Goal: Task Accomplishment & Management: Manage account settings

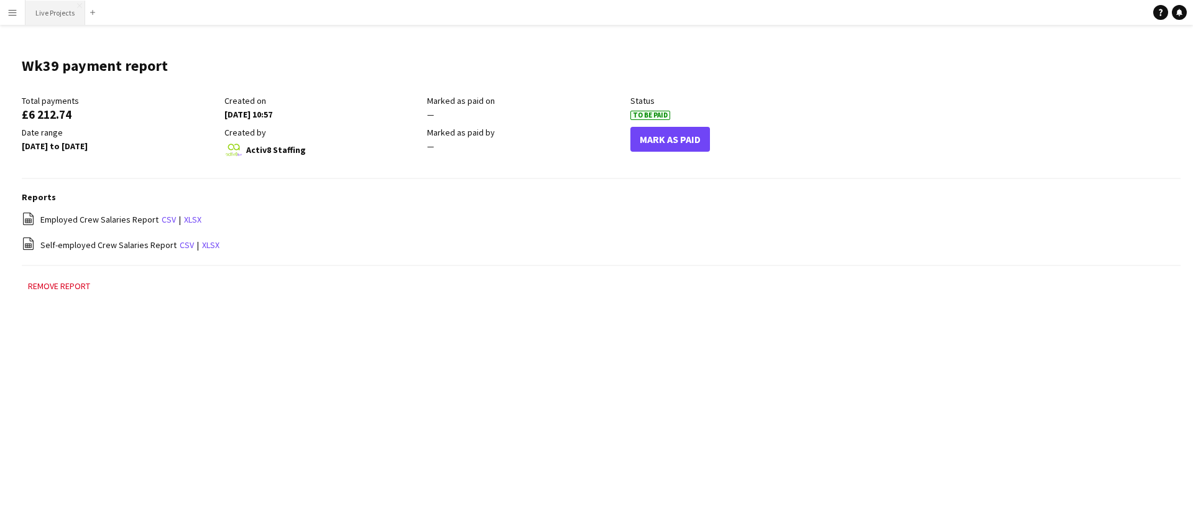
click at [58, 12] on button "Live Projects Close" at bounding box center [55, 13] width 60 height 24
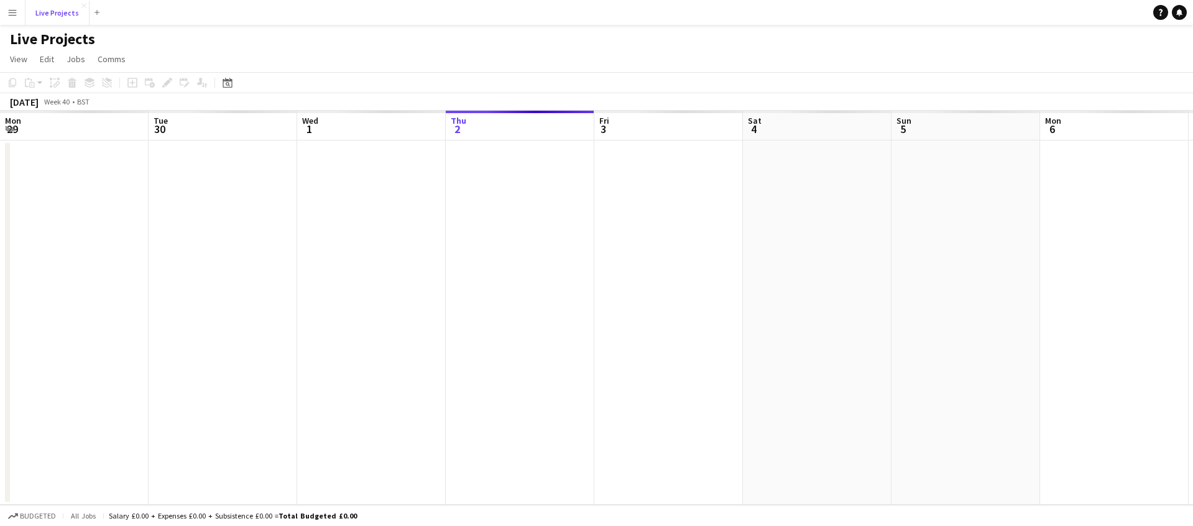
scroll to position [0, 297]
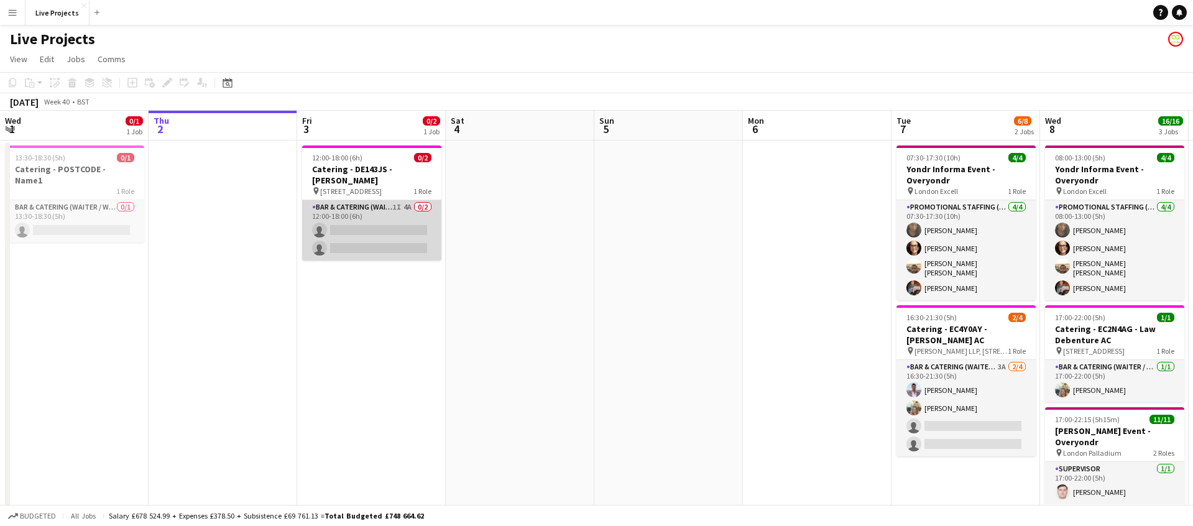
click at [399, 226] on app-card-role "Bar & Catering (Waiter / waitress) 1I 4A 0/2 12:00-18:00 (6h) single-neutral-ac…" at bounding box center [371, 230] width 139 height 60
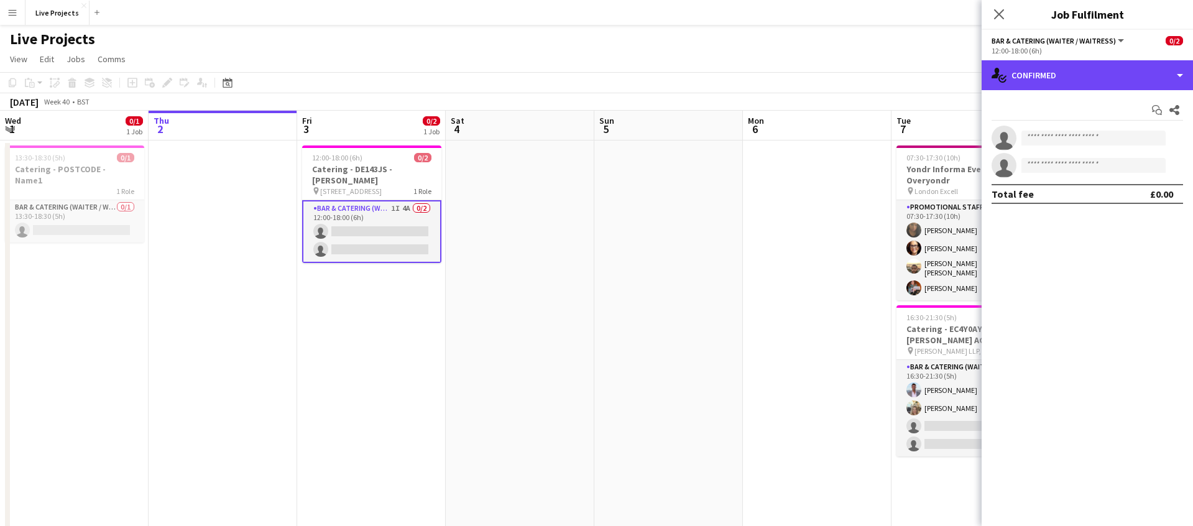
drag, startPoint x: 1125, startPoint y: 83, endPoint x: 1129, endPoint y: 93, distance: 10.6
click at [1125, 83] on div "single-neutral-actions-check-2 Confirmed" at bounding box center [1086, 75] width 211 height 30
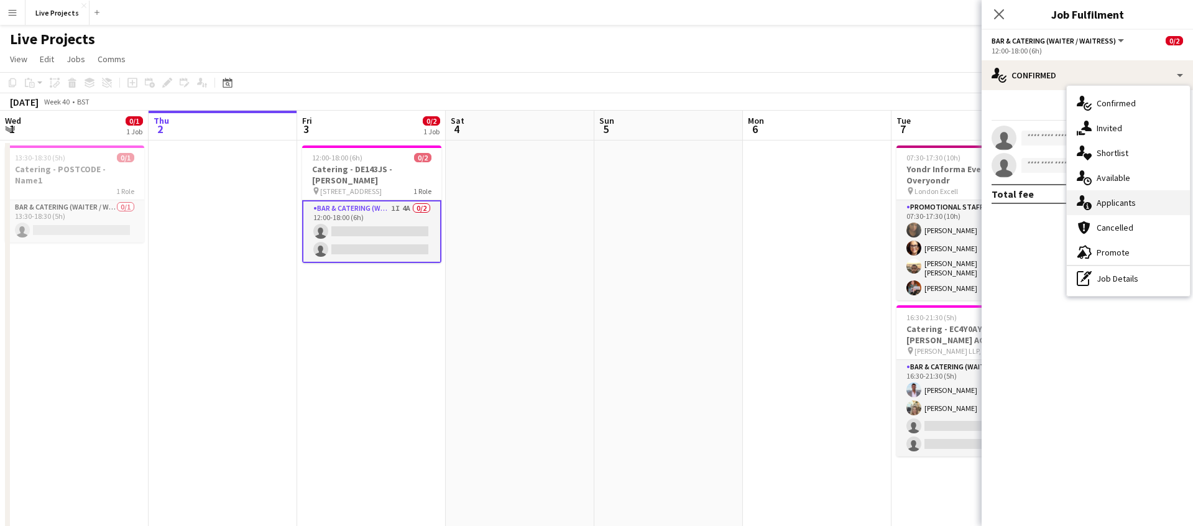
click at [1122, 207] on span "Applicants" at bounding box center [1115, 202] width 39 height 11
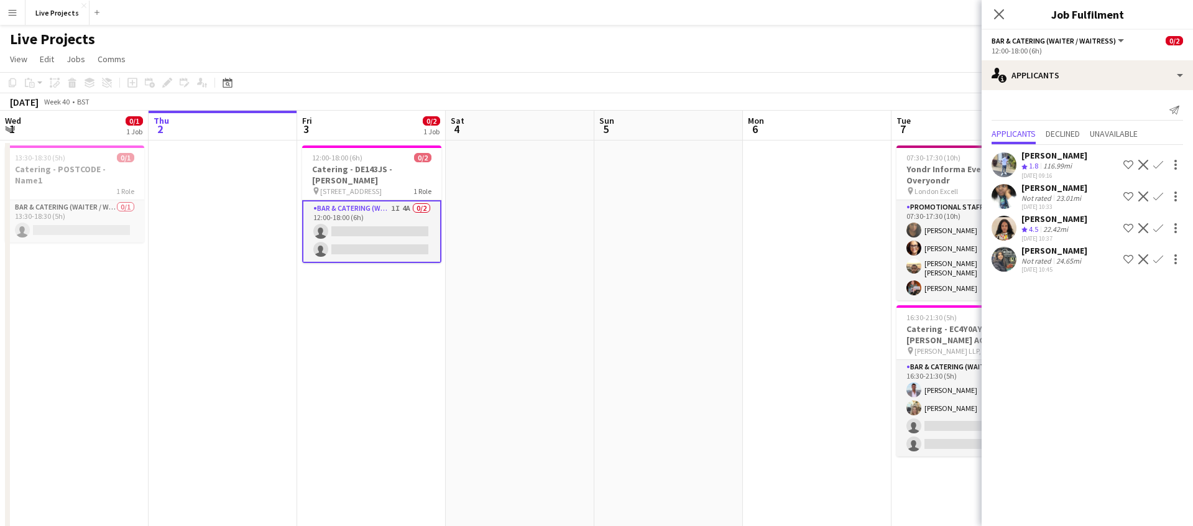
click at [999, 12] on icon "Close pop-in" at bounding box center [999, 14] width 10 height 10
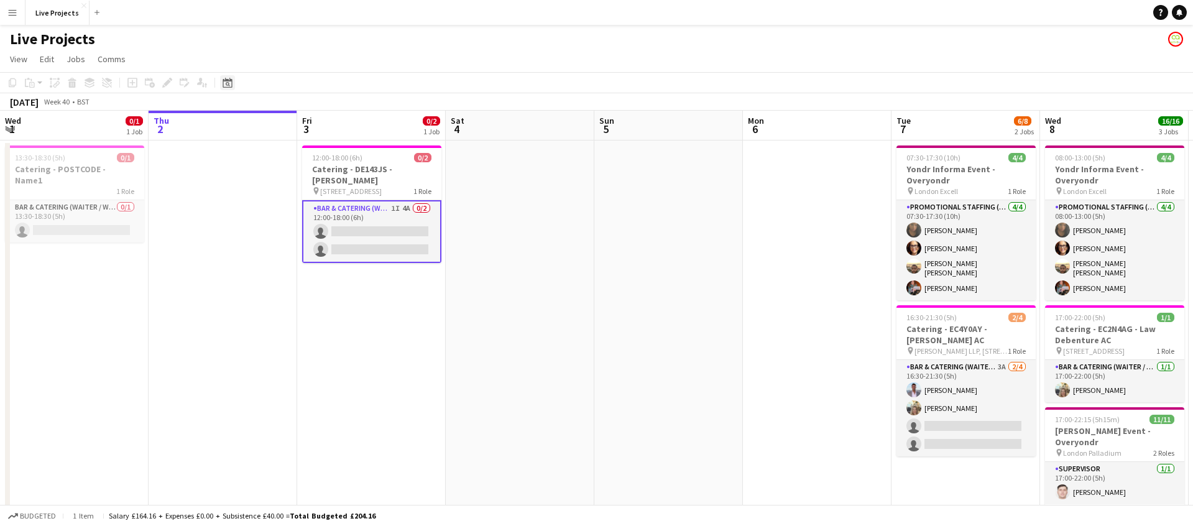
click at [227, 85] on icon "Date picker" at bounding box center [228, 83] width 10 height 10
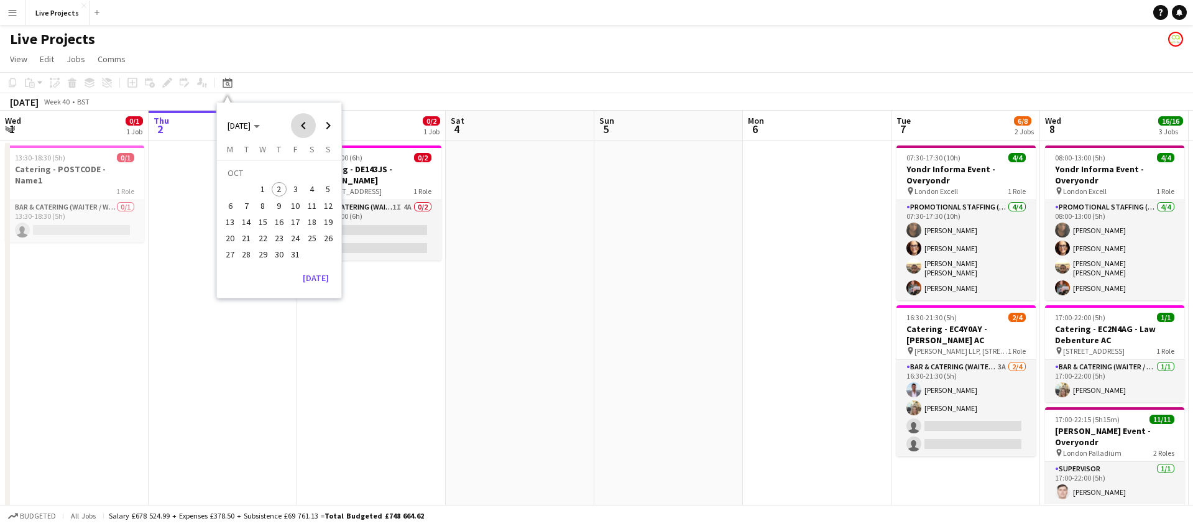
click at [303, 124] on span "Previous month" at bounding box center [303, 125] width 25 height 25
click at [308, 190] on span "9" at bounding box center [312, 192] width 15 height 15
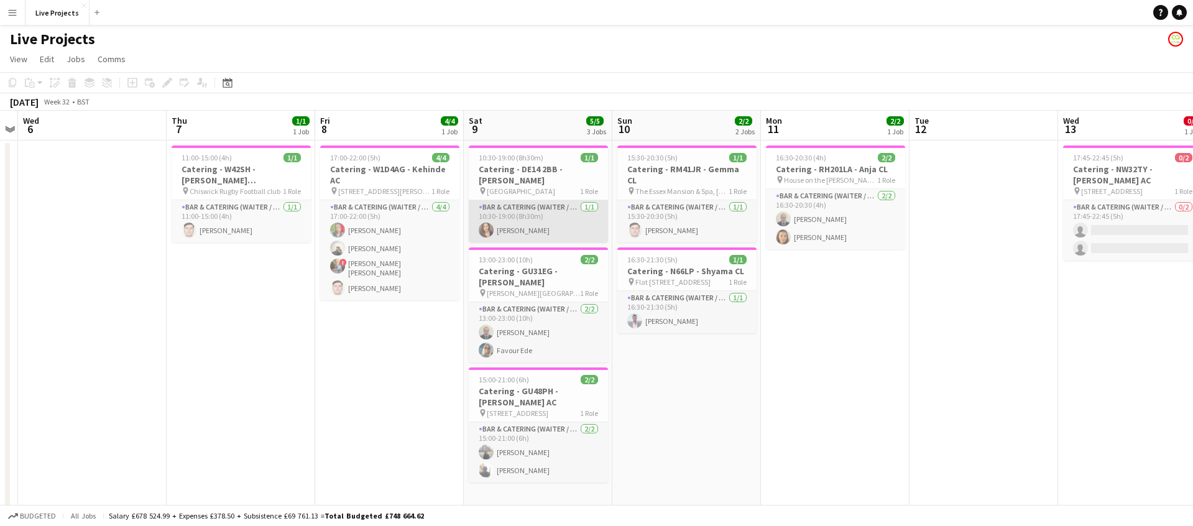
click at [547, 219] on app-card-role "Bar & Catering (Waiter / waitress) 1/1 10:30-19:00 (8h30m) Alexandra Lochrie" at bounding box center [538, 221] width 139 height 42
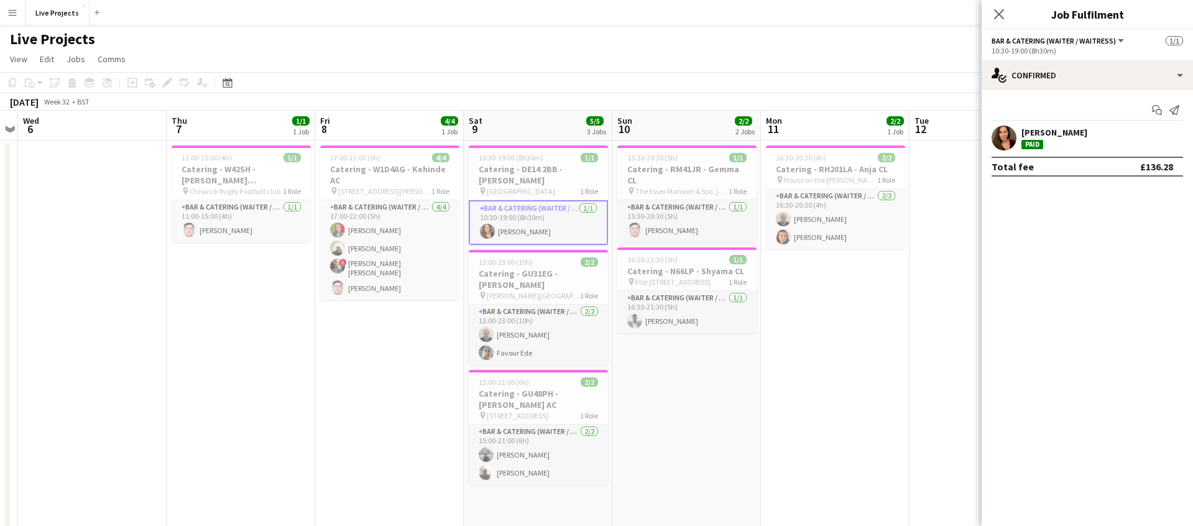
click at [1047, 132] on div "Alexandra Lochrie" at bounding box center [1054, 132] width 66 height 11
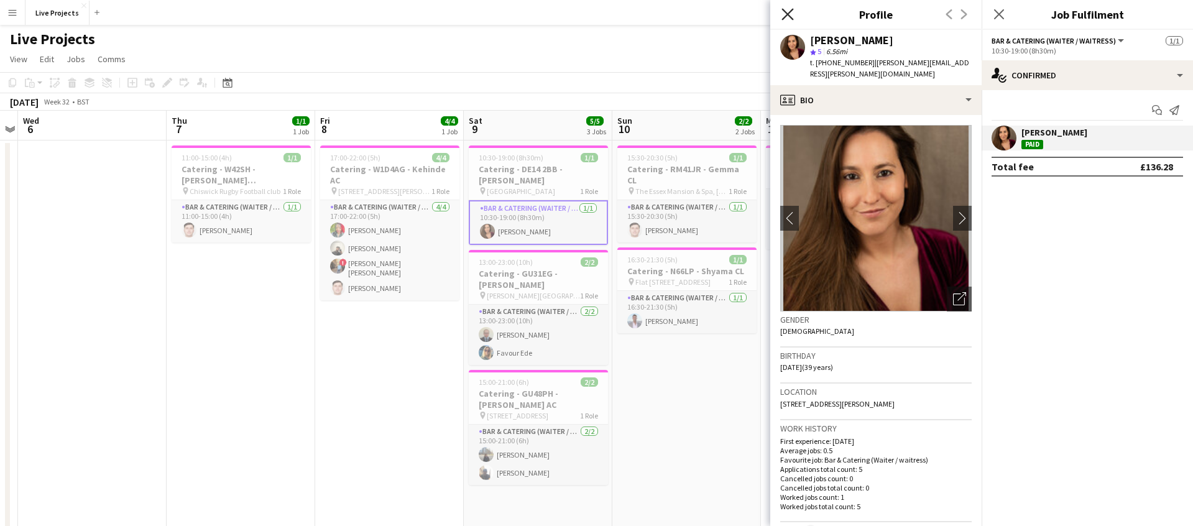
click at [789, 13] on icon "Close pop-in" at bounding box center [787, 14] width 12 height 12
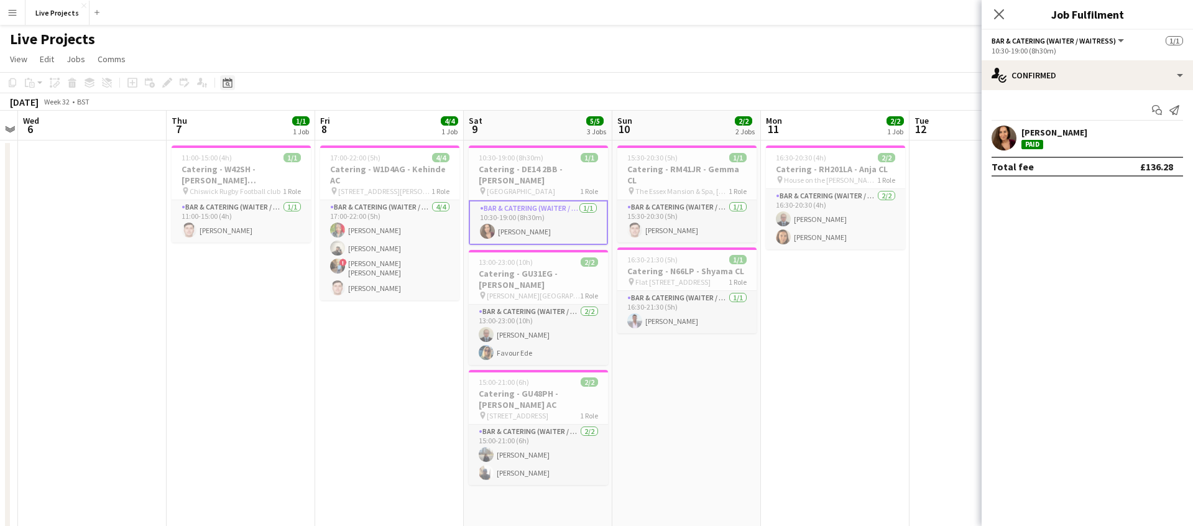
click at [233, 79] on div "Date picker" at bounding box center [227, 82] width 15 height 15
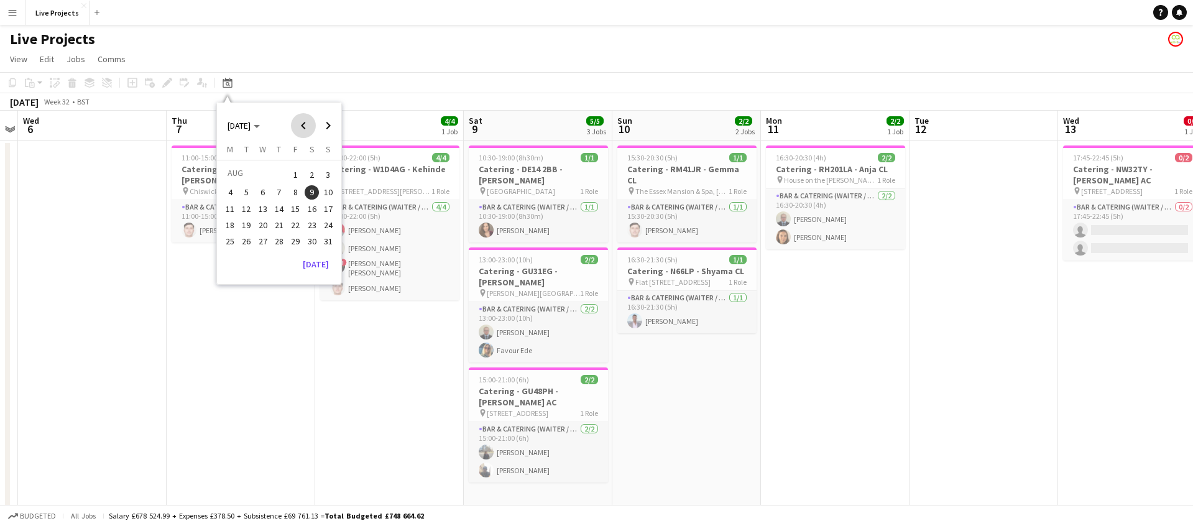
click at [308, 122] on span "Previous month" at bounding box center [303, 125] width 25 height 25
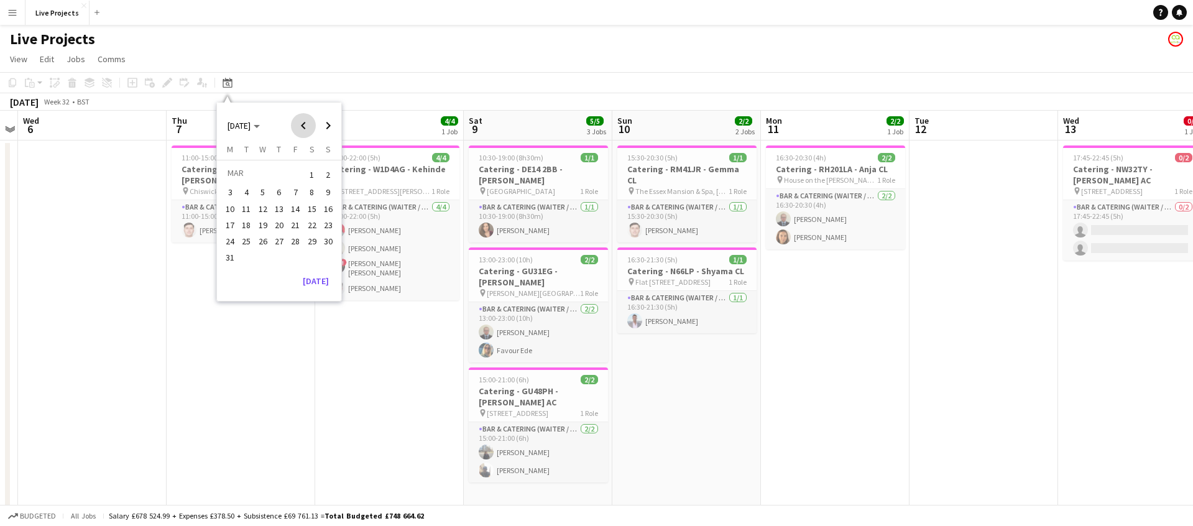
click at [308, 122] on span "Previous month" at bounding box center [303, 125] width 25 height 25
click at [310, 234] on span "25" at bounding box center [312, 238] width 15 height 15
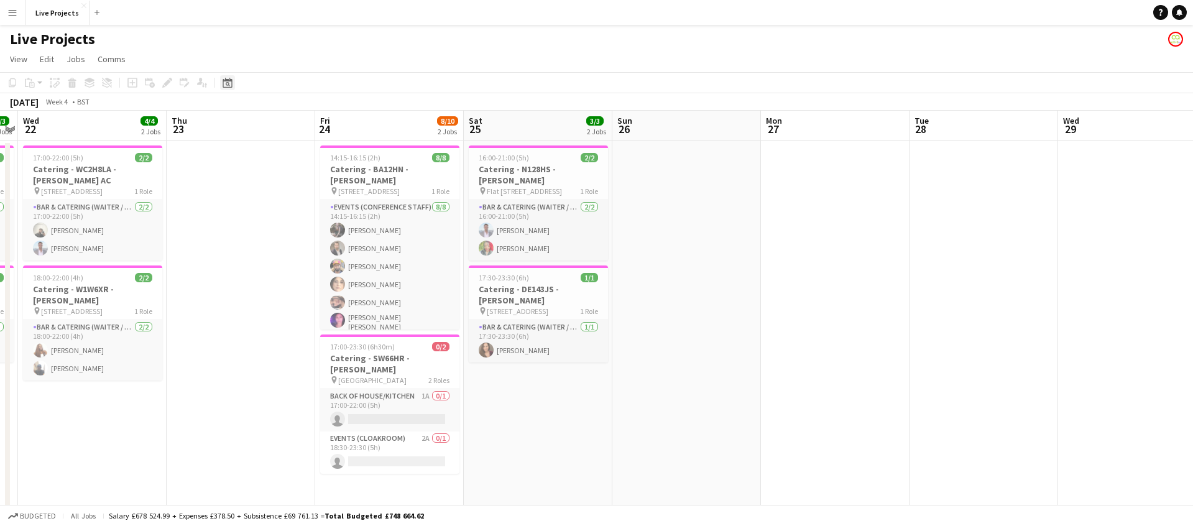
click at [229, 81] on icon at bounding box center [227, 83] width 9 height 10
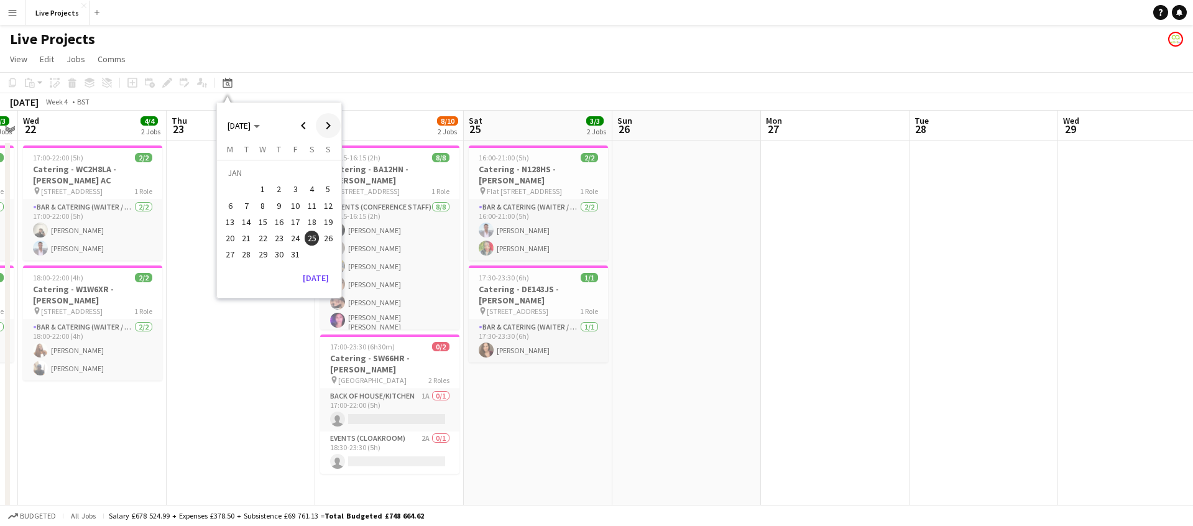
click at [329, 124] on span "Next month" at bounding box center [328, 125] width 25 height 25
click at [313, 206] on span "15" at bounding box center [312, 208] width 15 height 15
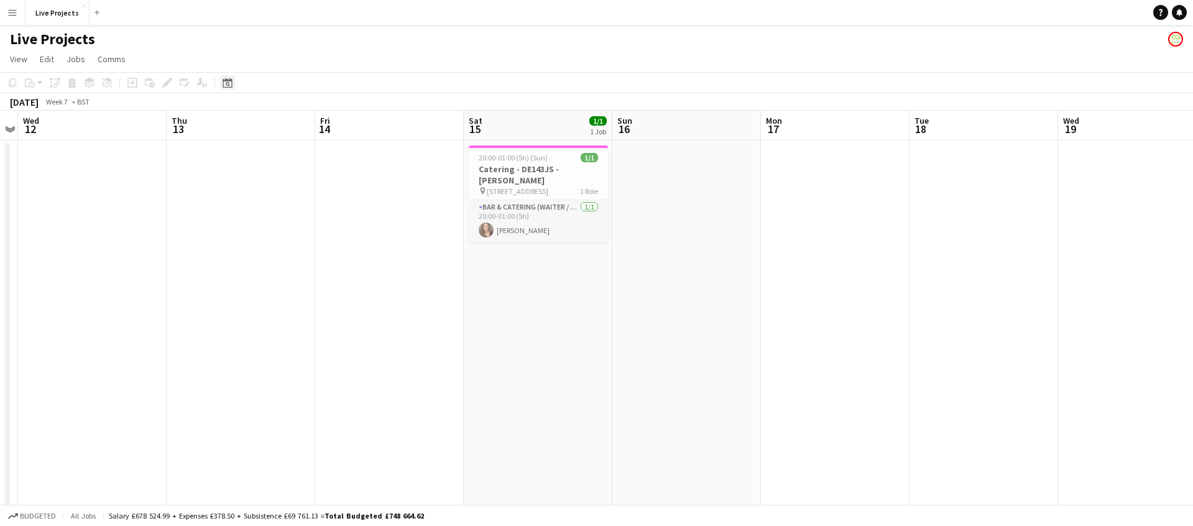
click at [226, 81] on icon "Date picker" at bounding box center [228, 83] width 10 height 10
click at [326, 124] on span "Next month" at bounding box center [328, 125] width 25 height 25
click at [313, 204] on span "15" at bounding box center [312, 208] width 15 height 15
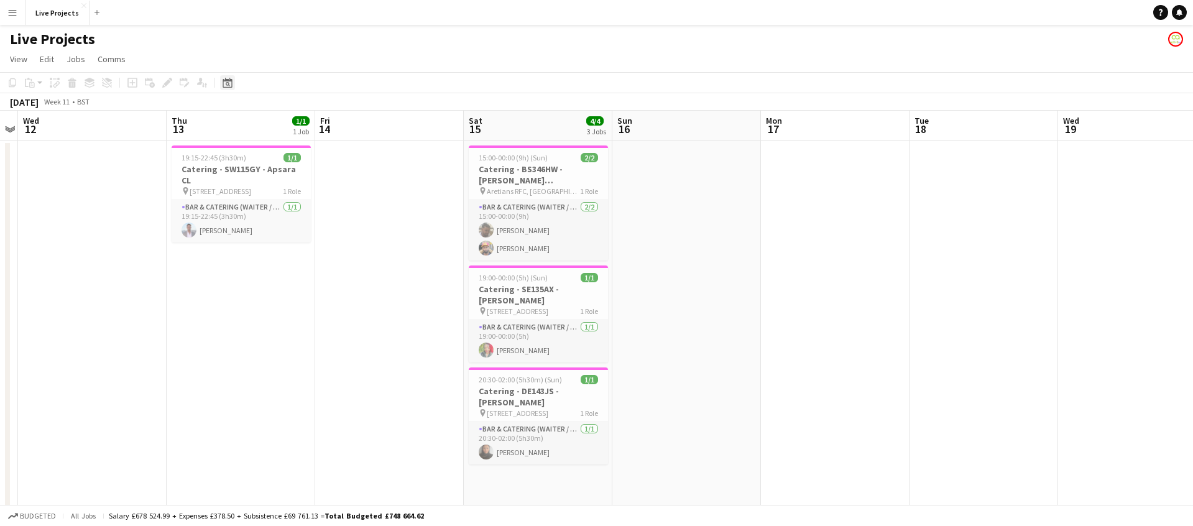
click at [223, 81] on icon at bounding box center [227, 83] width 9 height 10
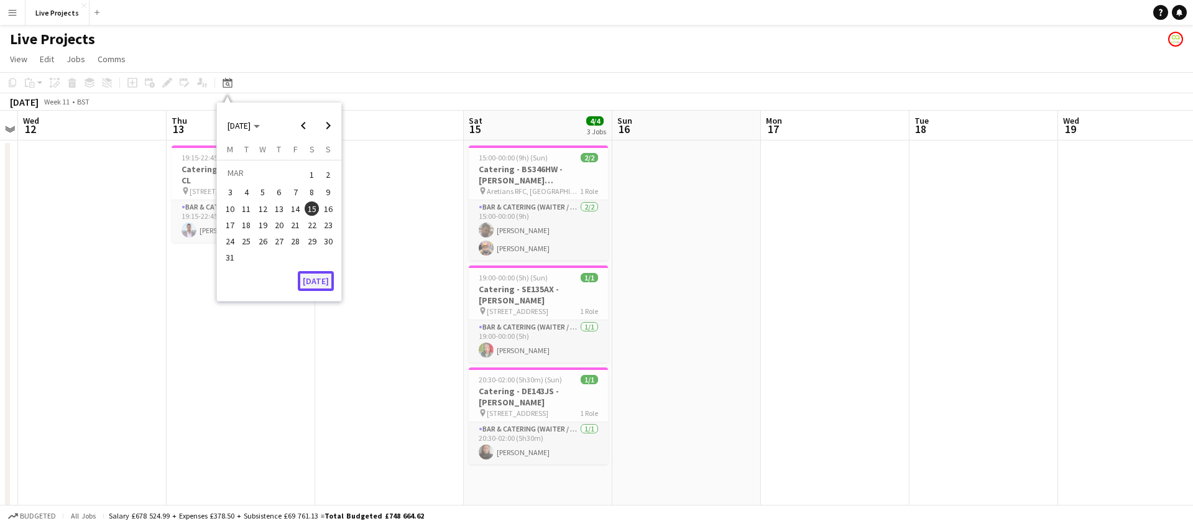
click at [324, 277] on button "Today" at bounding box center [316, 281] width 36 height 20
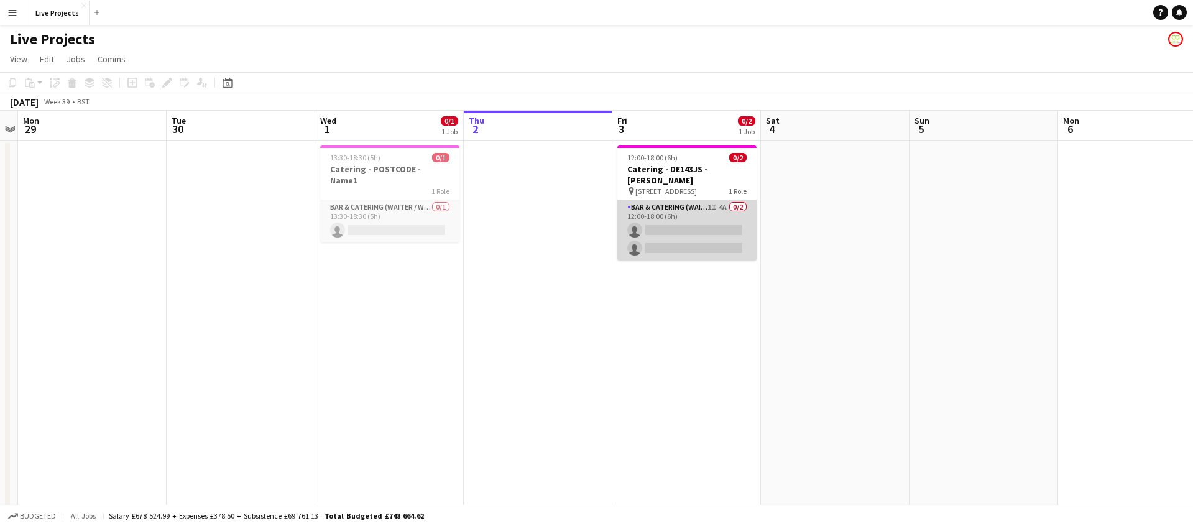
click at [682, 227] on app-card-role "Bar & Catering (Waiter / waitress) 1I 4A 0/2 12:00-18:00 (6h) single-neutral-ac…" at bounding box center [686, 230] width 139 height 60
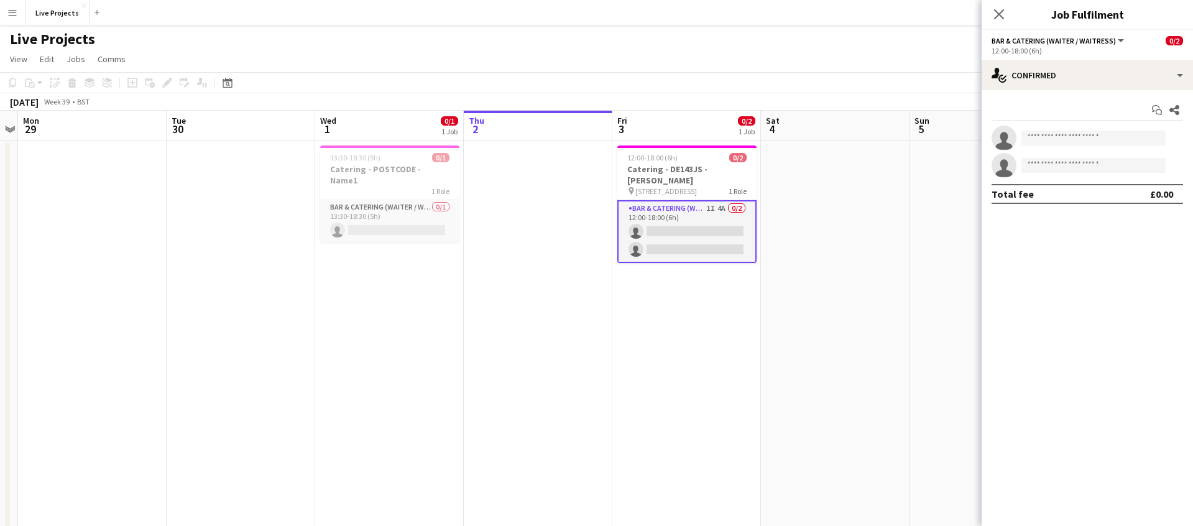
scroll to position [0, 427]
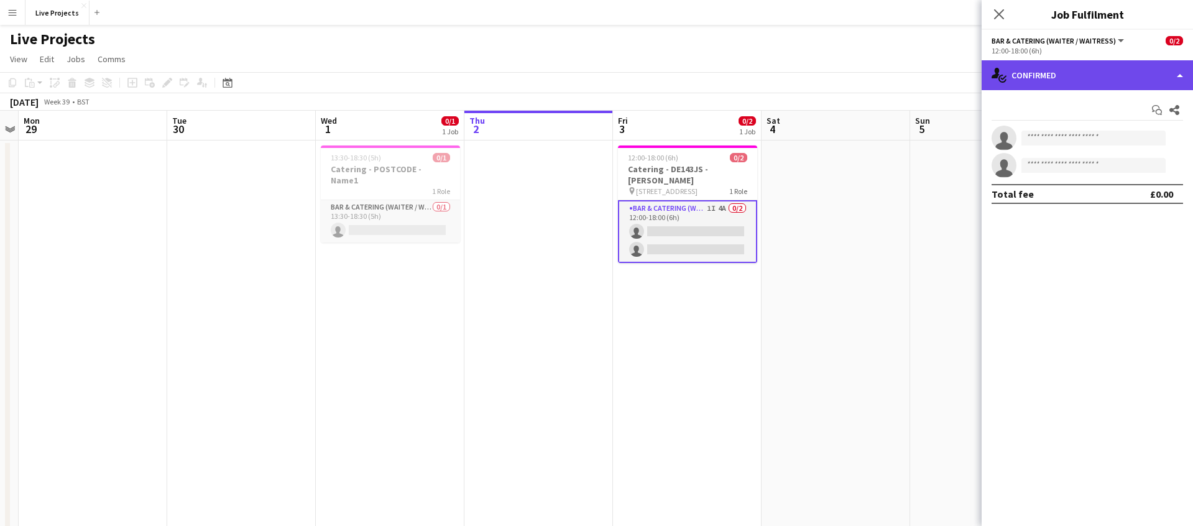
drag, startPoint x: 1106, startPoint y: 74, endPoint x: 1109, endPoint y: 83, distance: 10.0
click at [1106, 75] on div "single-neutral-actions-check-2 Confirmed" at bounding box center [1086, 75] width 211 height 30
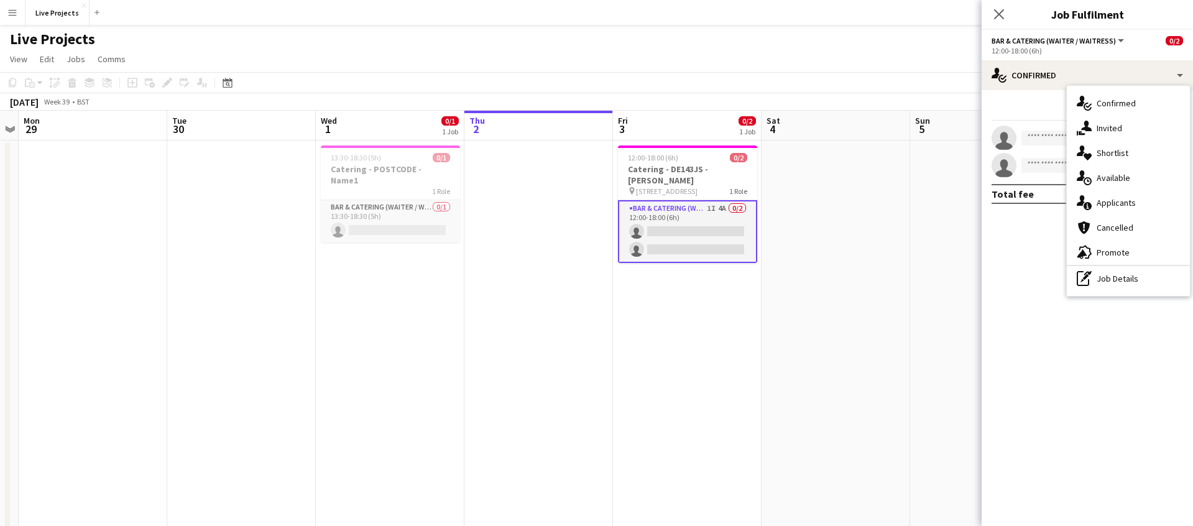
click at [1124, 204] on span "Applicants" at bounding box center [1115, 202] width 39 height 11
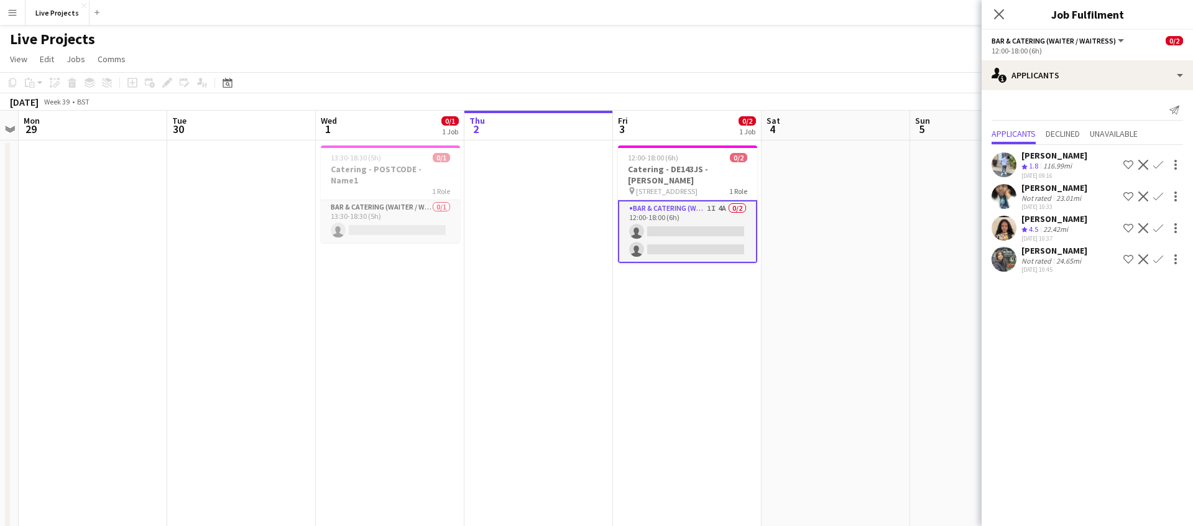
drag, startPoint x: 1052, startPoint y: 242, endPoint x: 1051, endPoint y: 249, distance: 6.9
click at [1052, 243] on div "Joshua Adom Crew rating 1.8 116.99mi 02-10-2025 09:16 Shortlist crew Decline Co…" at bounding box center [1086, 210] width 211 height 131
click at [1050, 249] on div "[PERSON_NAME]" at bounding box center [1054, 250] width 66 height 11
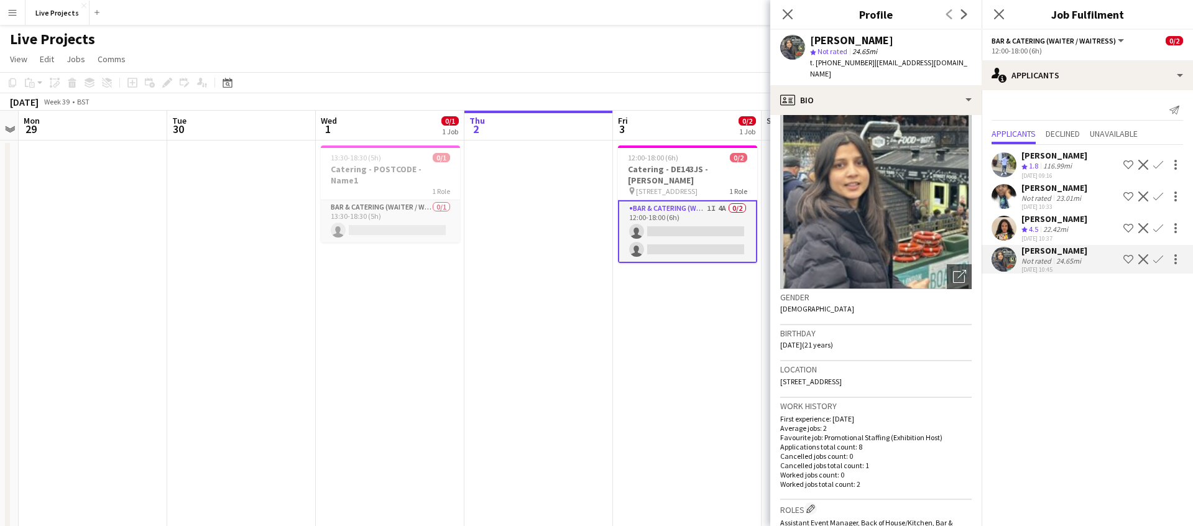
scroll to position [0, 0]
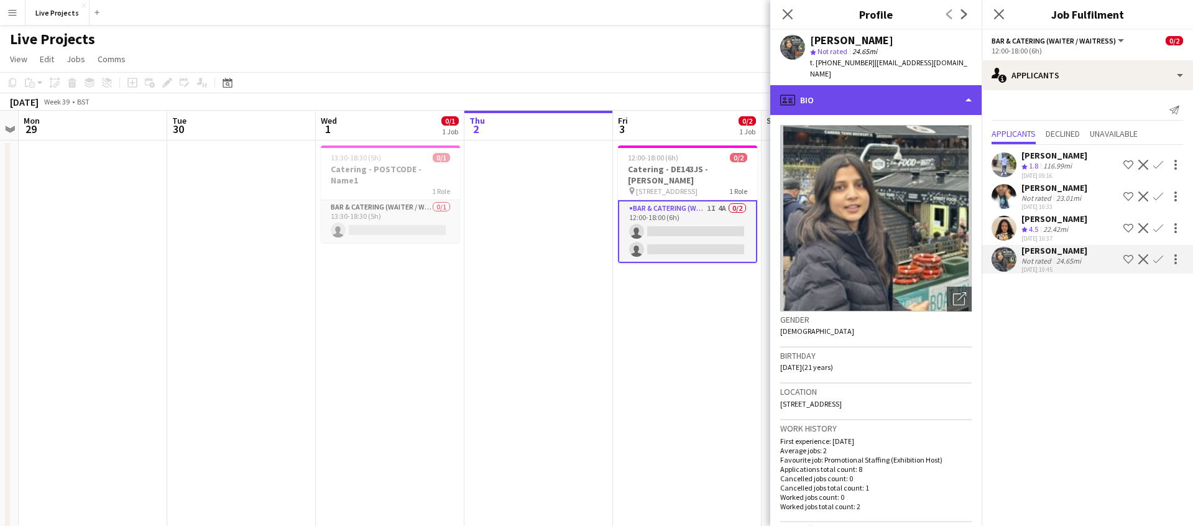
click at [884, 93] on div "profile Bio" at bounding box center [875, 100] width 211 height 30
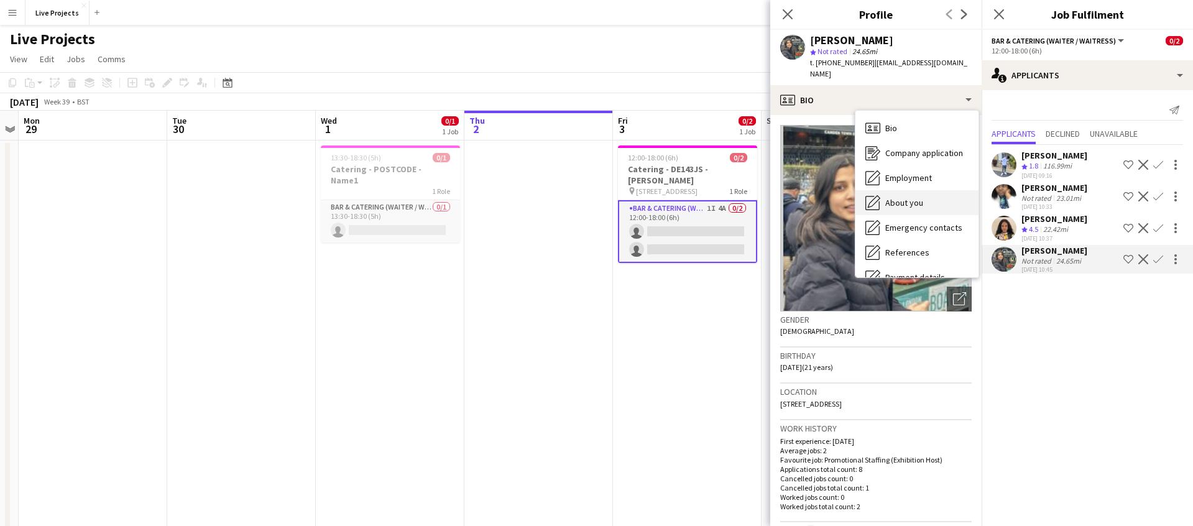
click at [909, 197] on span "About you" at bounding box center [904, 202] width 38 height 11
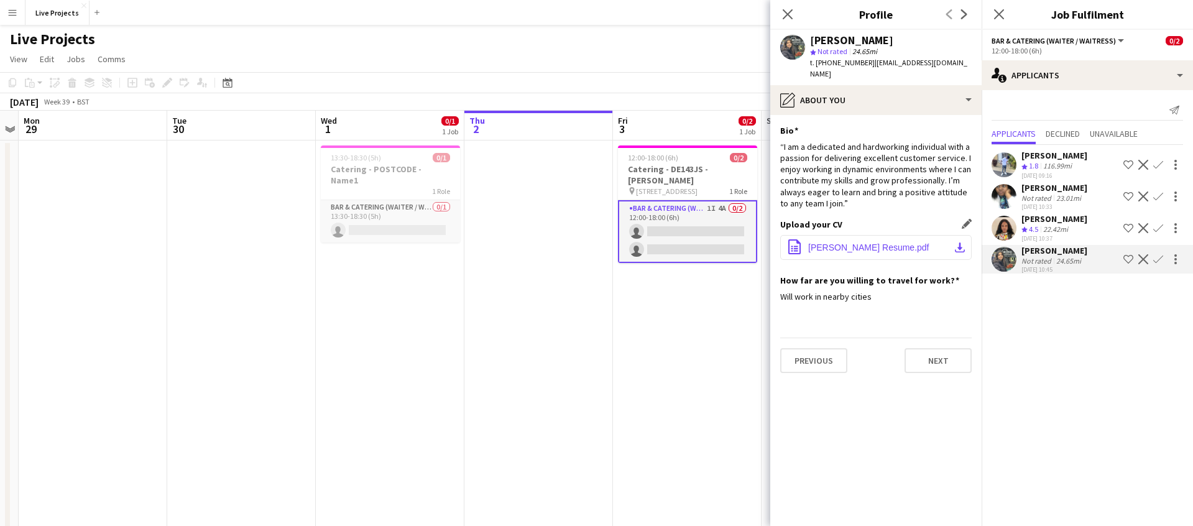
click at [875, 242] on span "Janhvi Upendra Singh Resume.pdf" at bounding box center [868, 247] width 121 height 10
click at [1158, 193] on app-icon "Confirm" at bounding box center [1158, 196] width 10 height 10
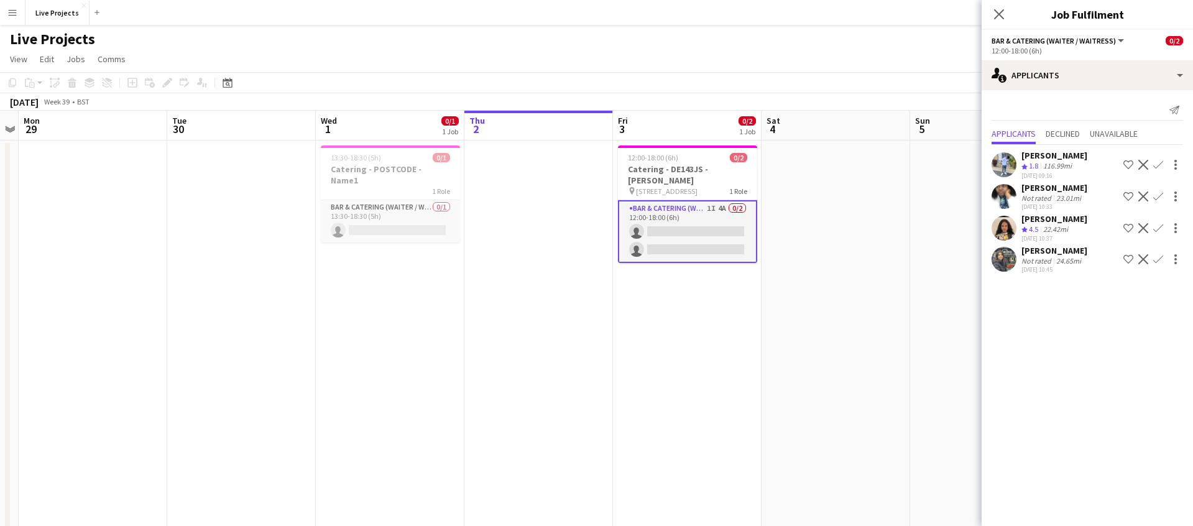
click at [1158, 193] on app-icon "Confirm" at bounding box center [1158, 196] width 10 height 10
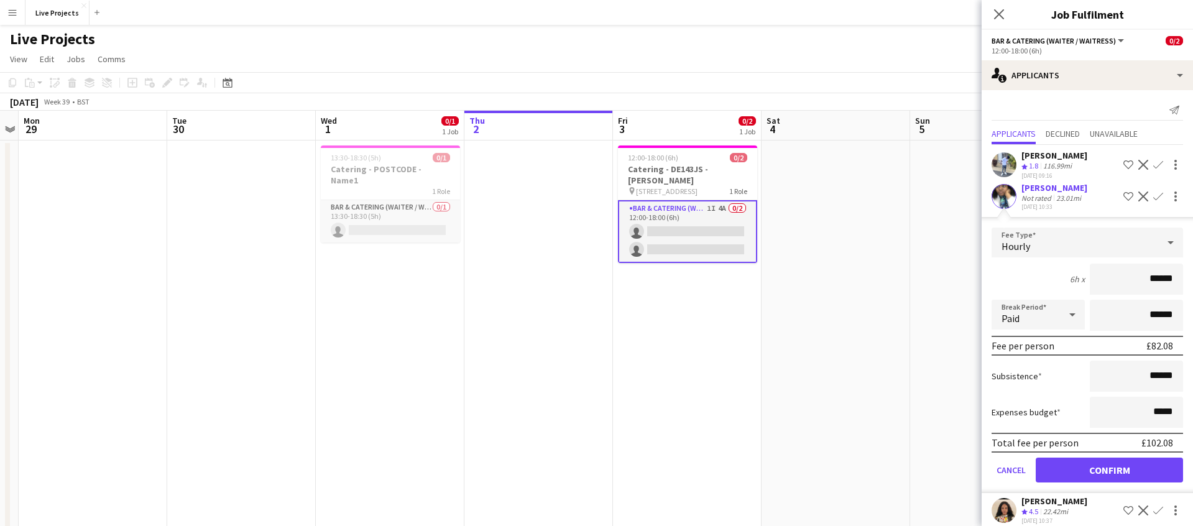
click at [1036, 189] on div "Bruna Silva" at bounding box center [1054, 187] width 66 height 11
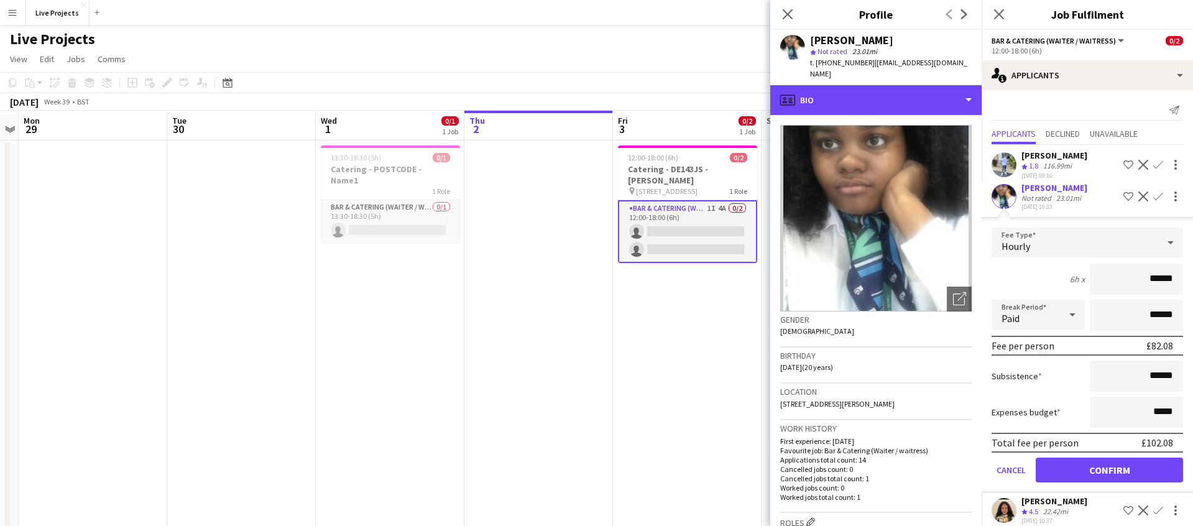
click at [883, 110] on div "profile Bio" at bounding box center [875, 100] width 211 height 30
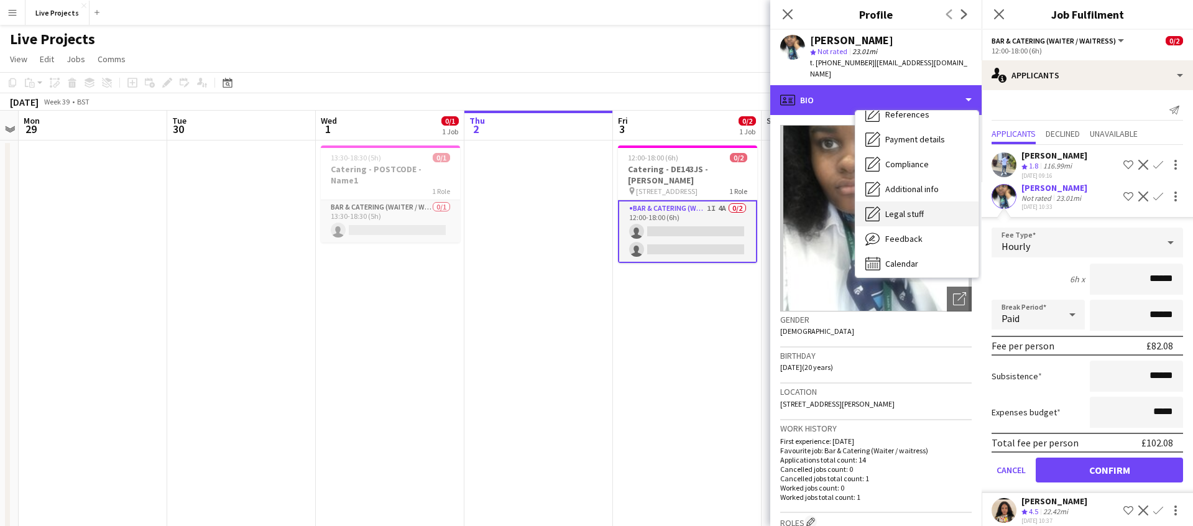
scroll to position [142, 0]
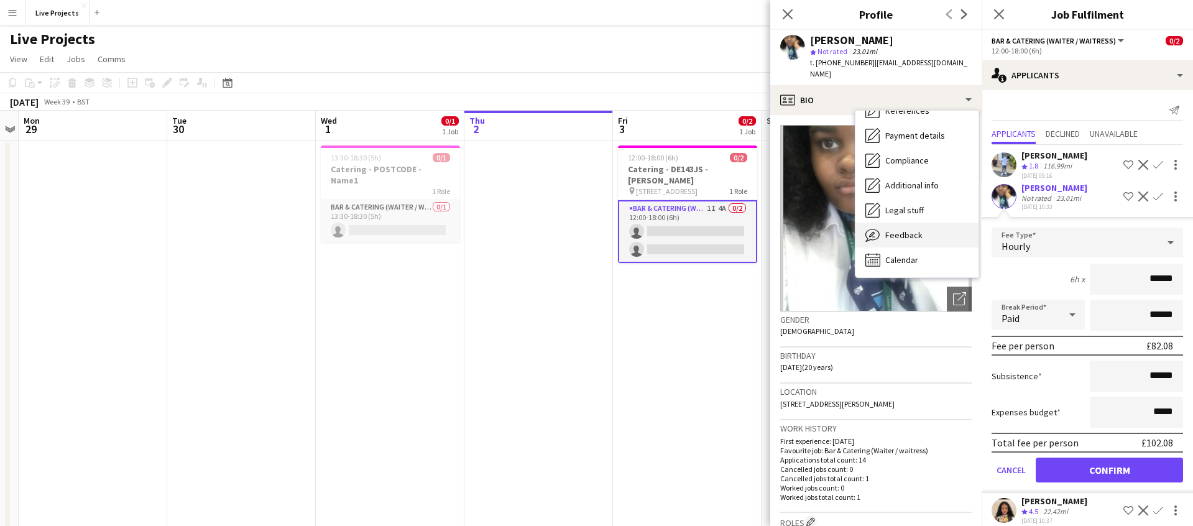
click at [907, 230] on span "Feedback" at bounding box center [903, 234] width 37 height 11
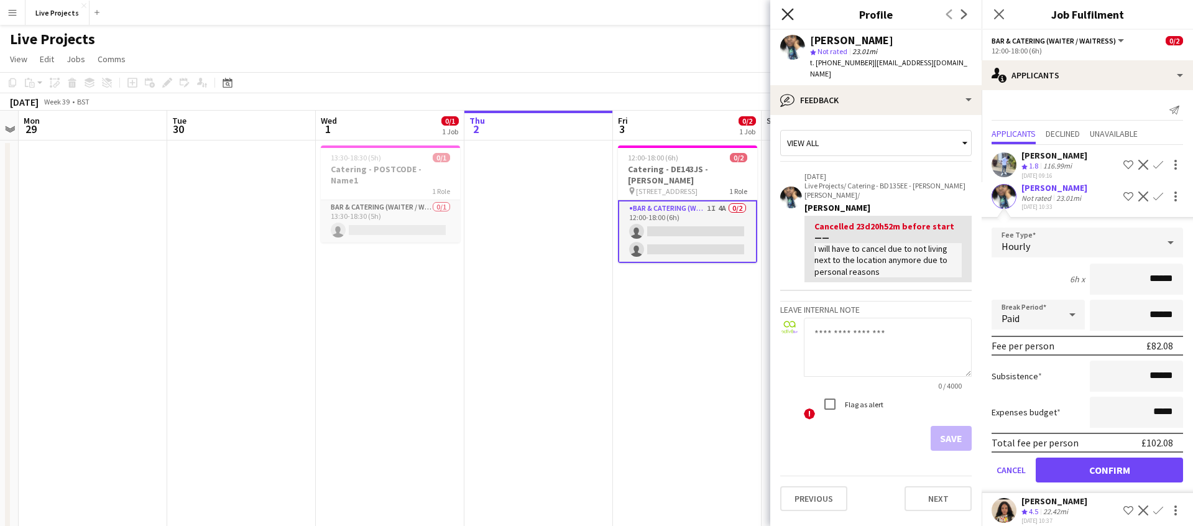
click at [787, 14] on icon at bounding box center [787, 14] width 12 height 12
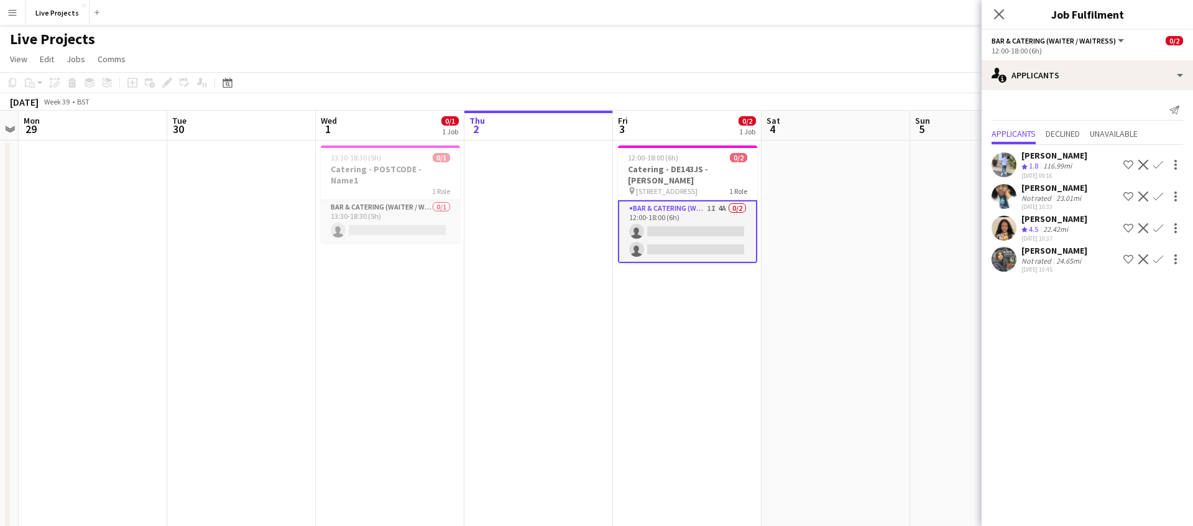
click at [1157, 194] on app-icon "Confirm" at bounding box center [1158, 196] width 10 height 10
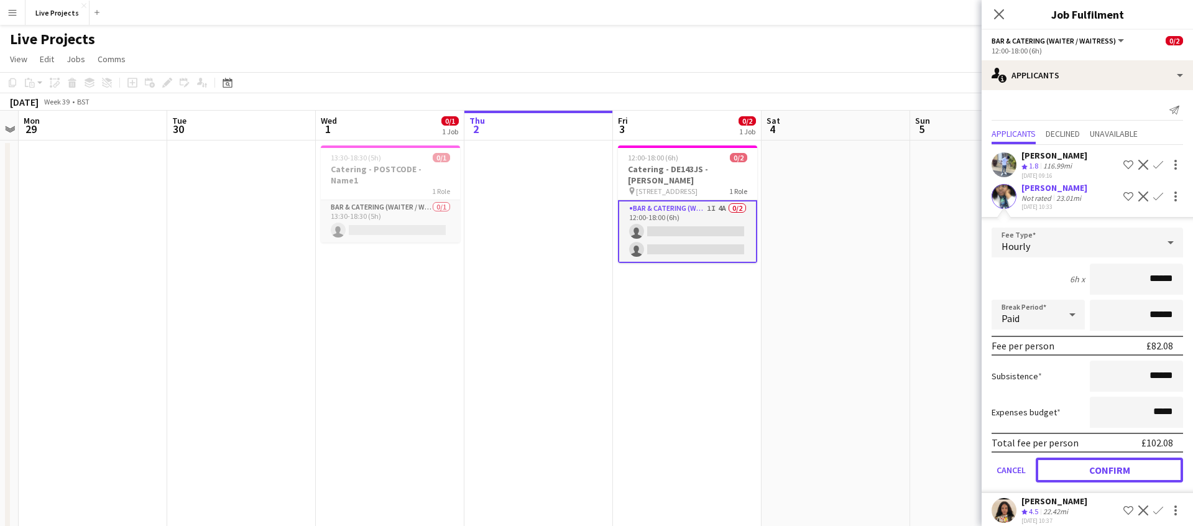
click at [1123, 469] on button "Confirm" at bounding box center [1108, 469] width 147 height 25
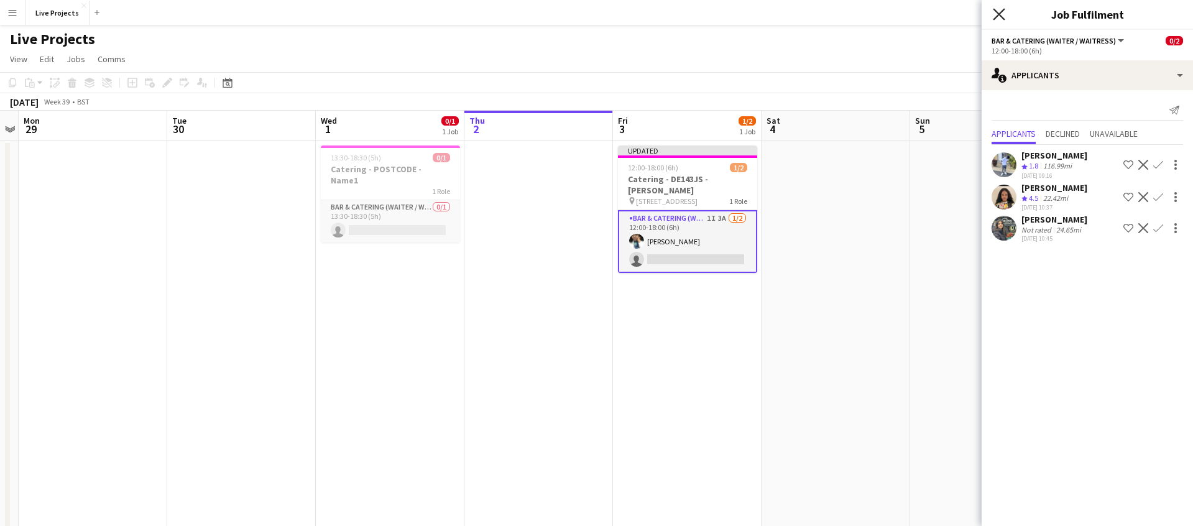
click at [998, 12] on icon "Close pop-in" at bounding box center [999, 14] width 12 height 12
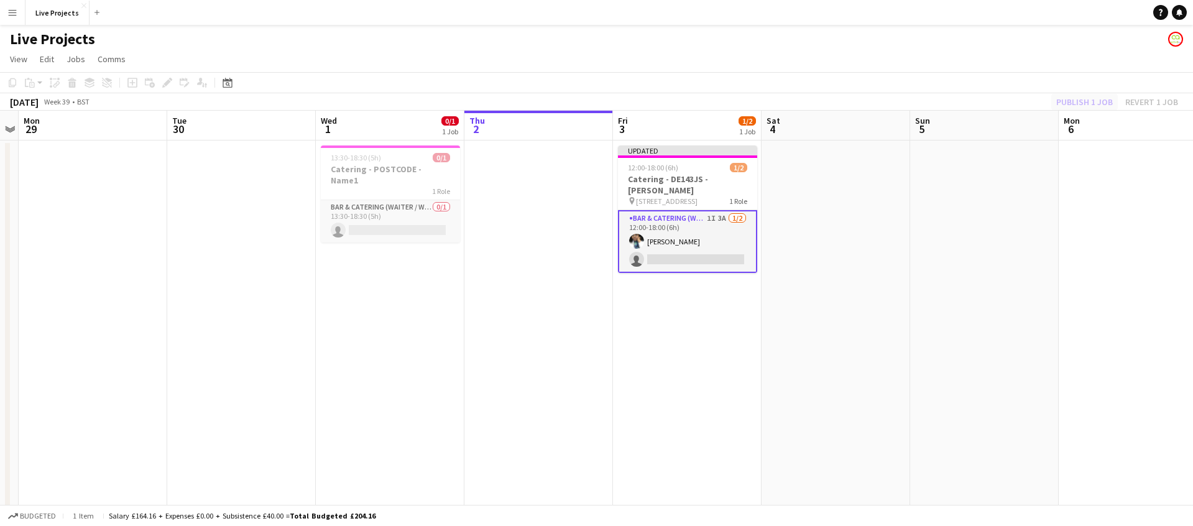
click at [1083, 101] on div "Publish 1 job Revert 1 job" at bounding box center [1117, 102] width 152 height 16
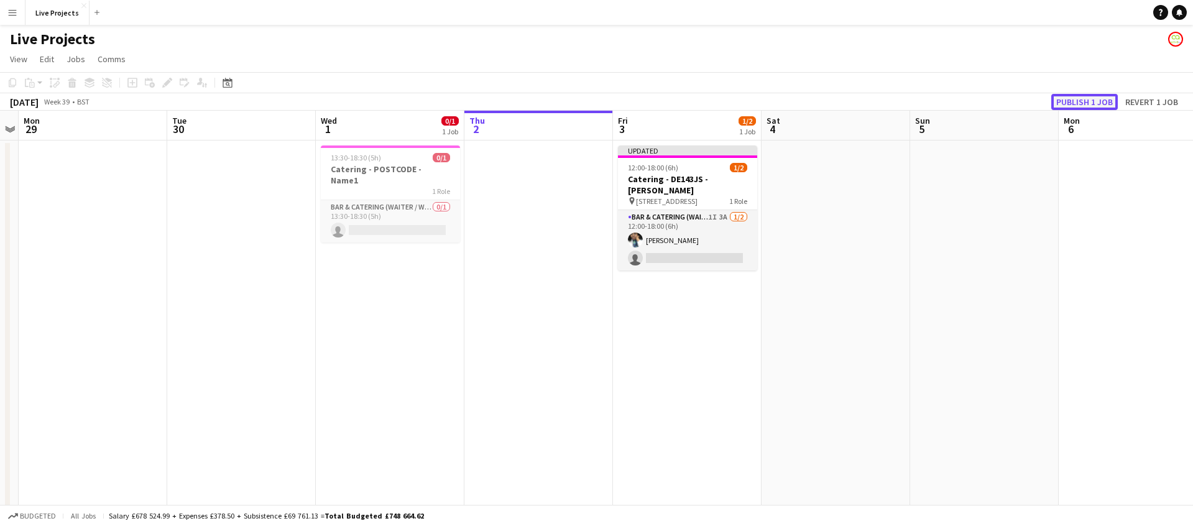
click at [1083, 101] on button "Publish 1 job" at bounding box center [1084, 102] width 67 height 16
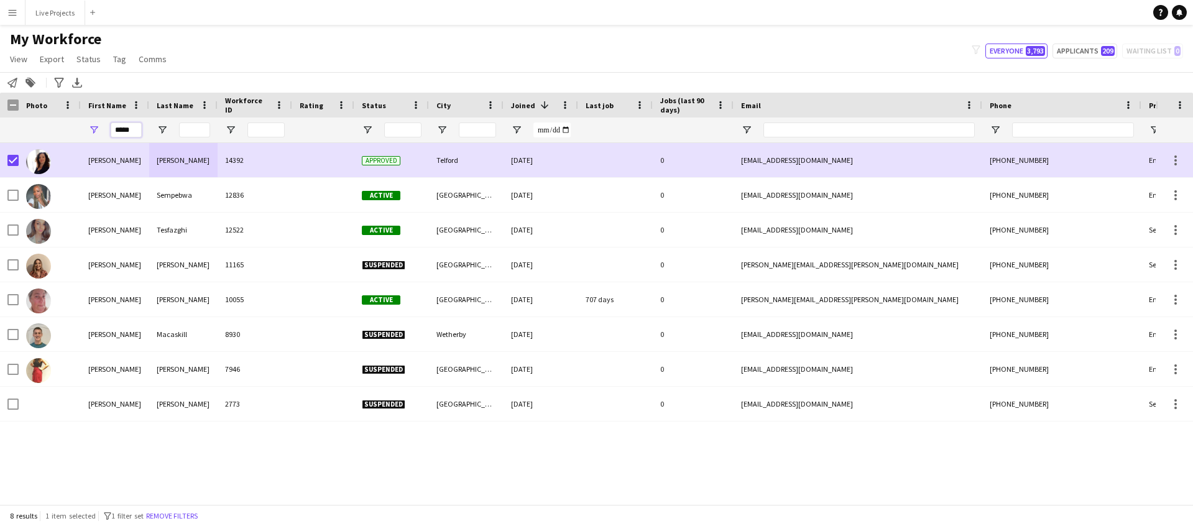
drag, startPoint x: 132, startPoint y: 127, endPoint x: 91, endPoint y: 126, distance: 41.7
click at [91, 126] on div "*****" at bounding box center [115, 129] width 68 height 25
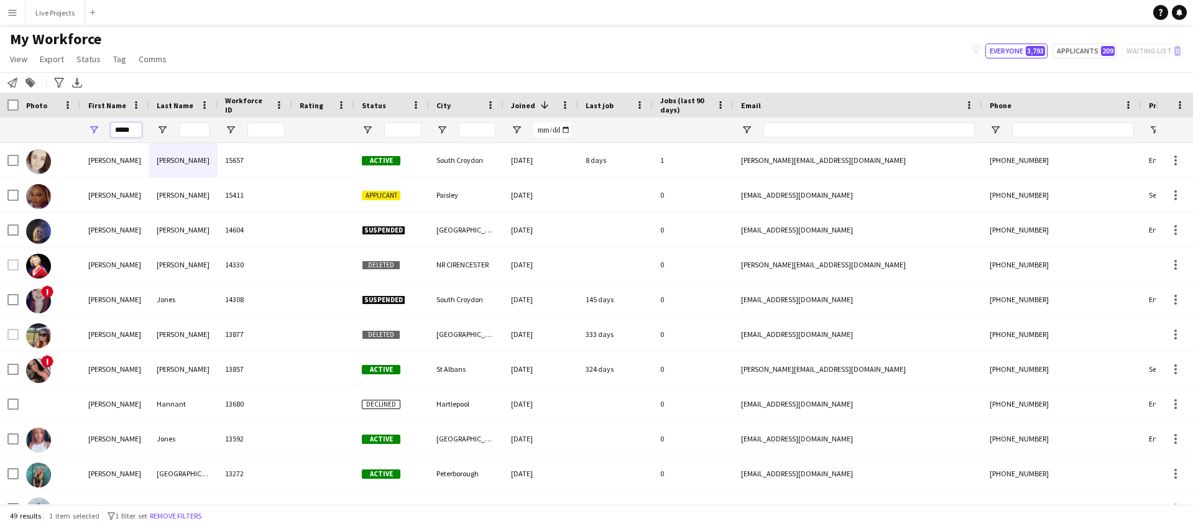
type input "*****"
click at [351, 75] on div "Notify workforce Add to tag Search tags magnifier Add tag Advanced filters Adva…" at bounding box center [596, 82] width 1193 height 21
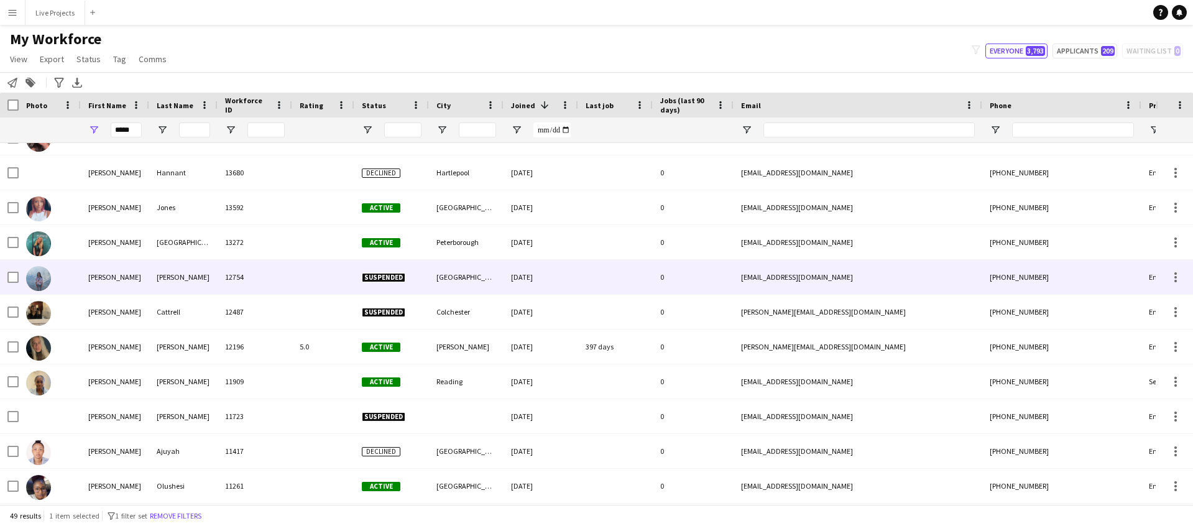
scroll to position [231, 0]
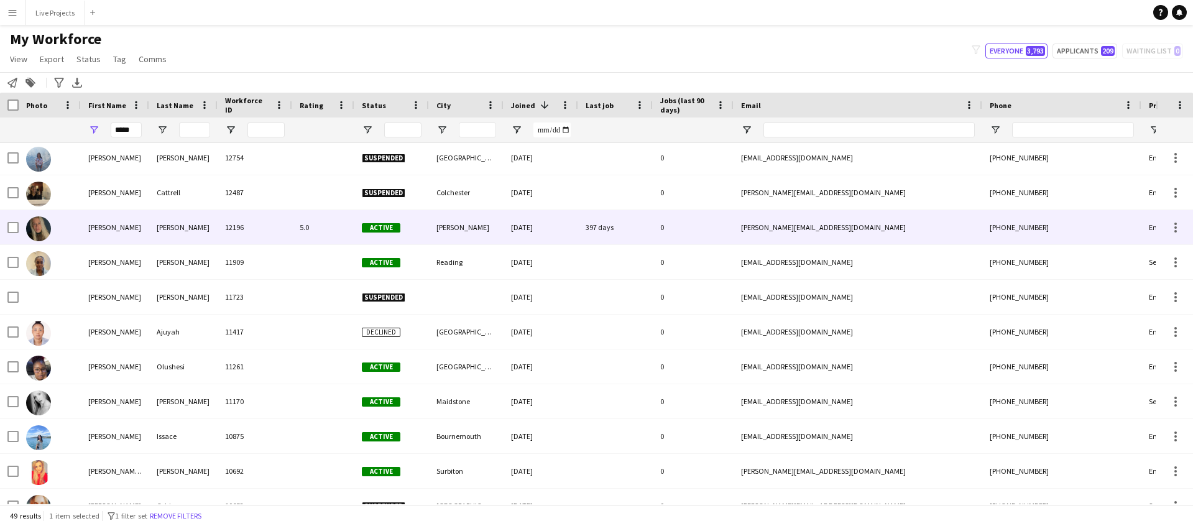
click at [86, 227] on div "[PERSON_NAME]" at bounding box center [115, 227] width 68 height 34
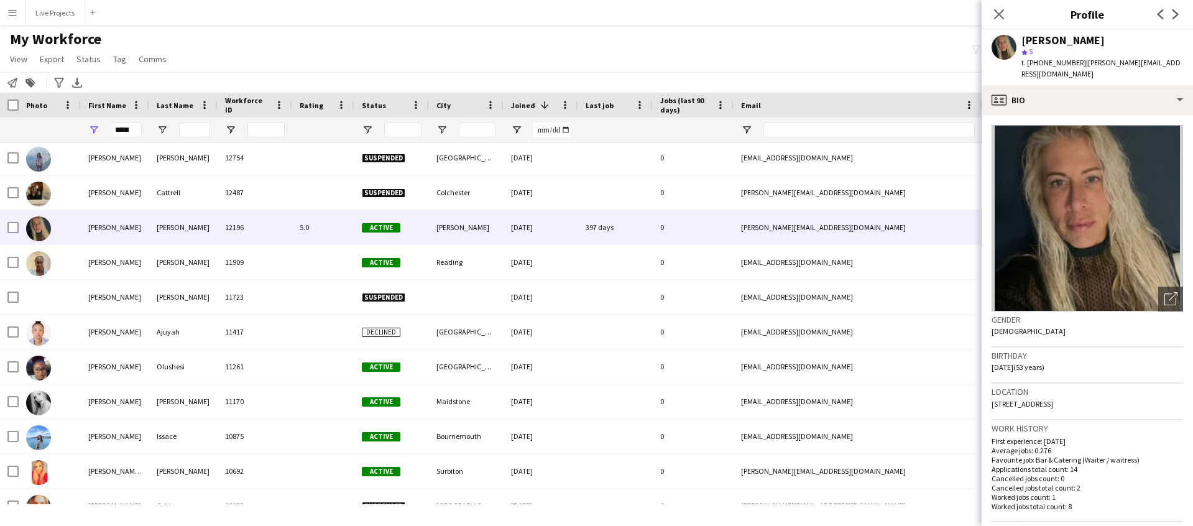
drag, startPoint x: 999, startPoint y: 7, endPoint x: 966, endPoint y: 35, distance: 43.2
click at [999, 7] on app-icon "Close pop-in" at bounding box center [998, 14] width 15 height 15
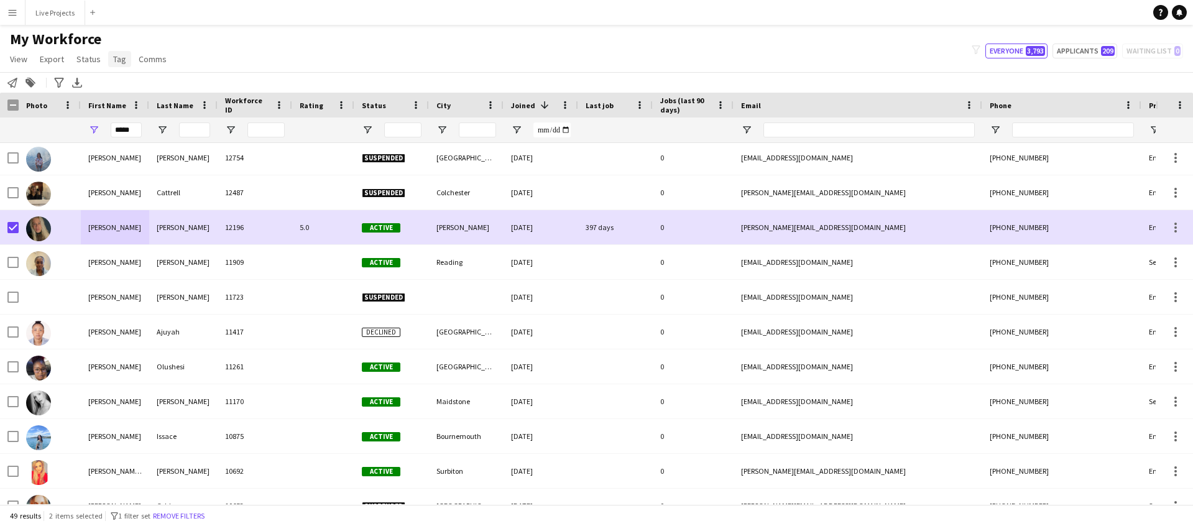
click at [118, 57] on span "Tag" at bounding box center [119, 58] width 13 height 11
click at [134, 81] on span "New tag" at bounding box center [132, 85] width 30 height 11
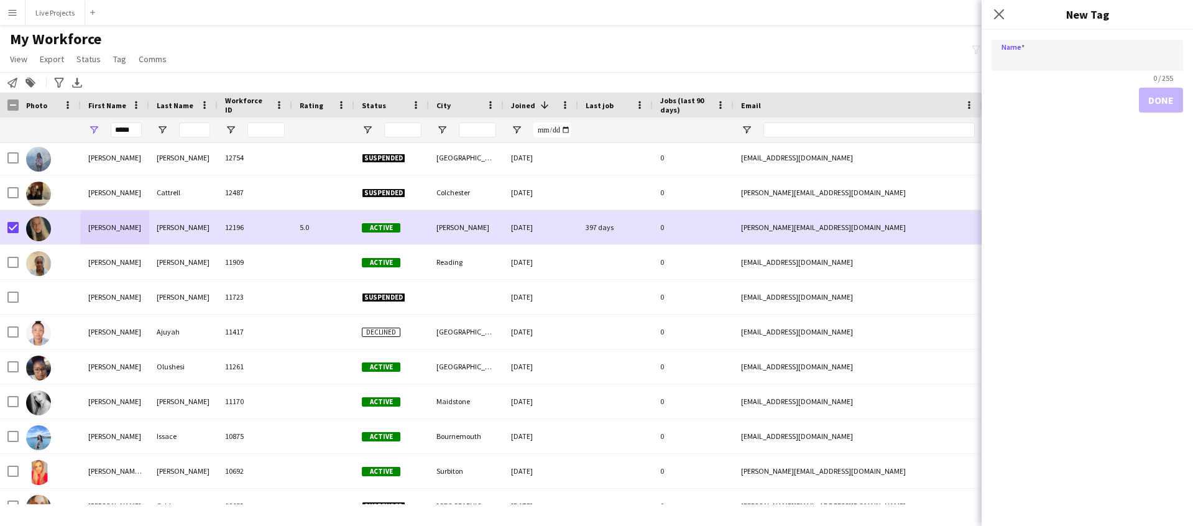
click at [1031, 60] on input "Name" at bounding box center [1086, 55] width 191 height 31
type input "******"
click at [1168, 98] on button "Done" at bounding box center [1161, 100] width 44 height 25
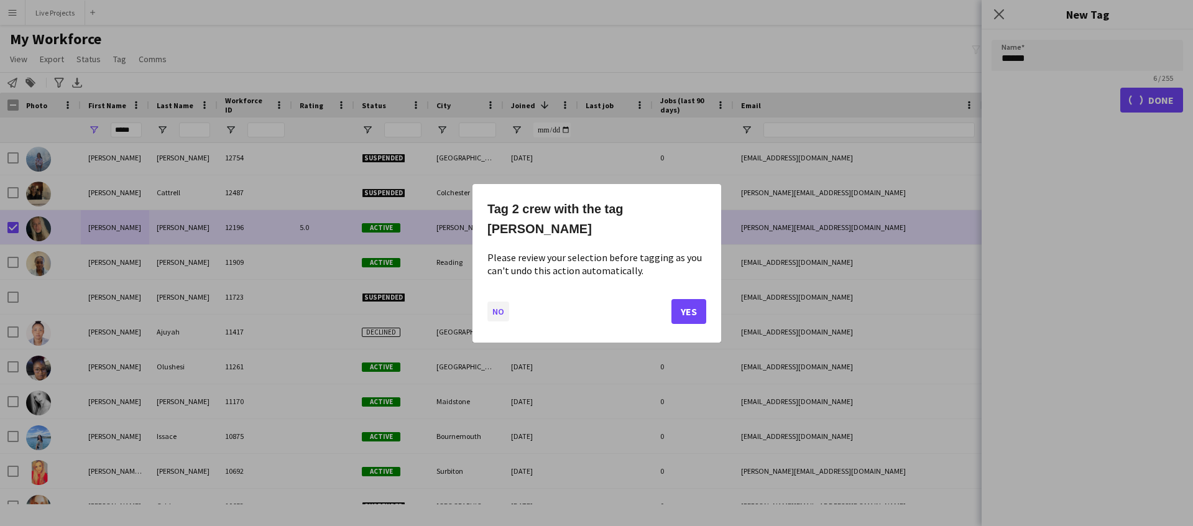
click at [494, 301] on button "No" at bounding box center [498, 311] width 22 height 20
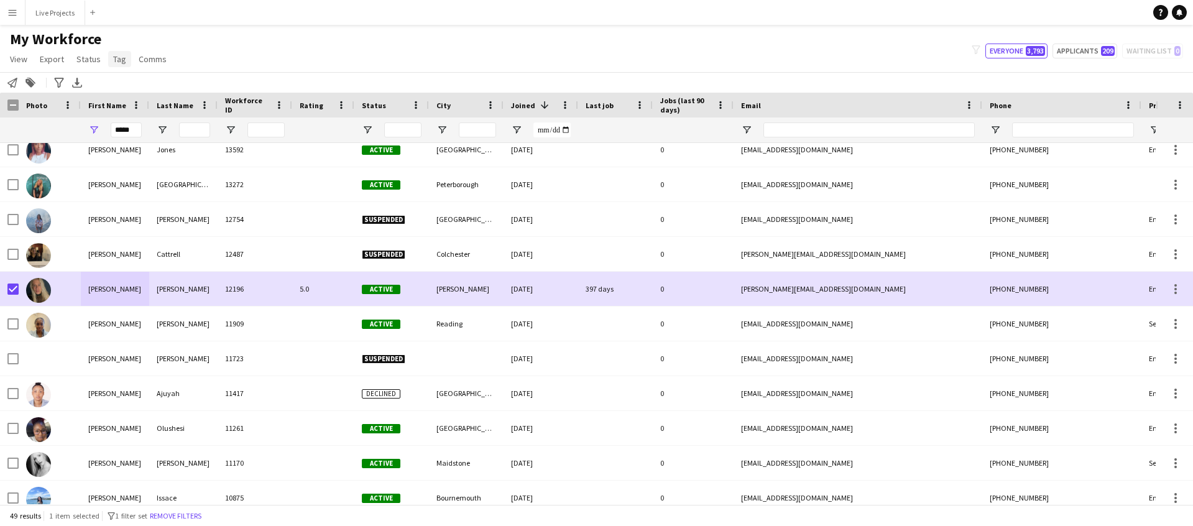
click at [117, 59] on span "Tag" at bounding box center [119, 58] width 13 height 11
click at [152, 86] on link "New tag" at bounding box center [150, 86] width 87 height 26
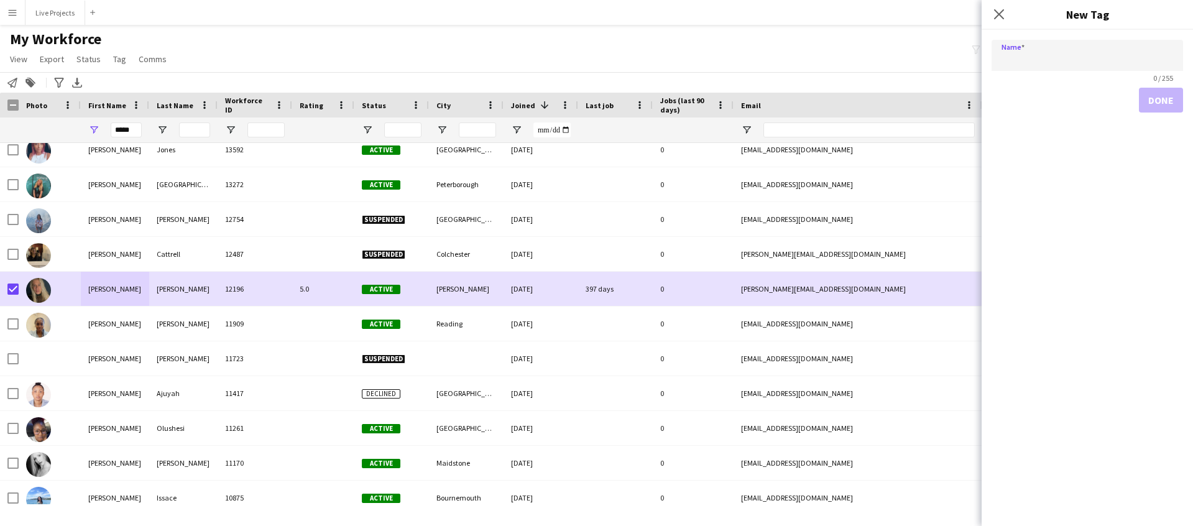
click at [1066, 57] on input "Name" at bounding box center [1086, 55] width 191 height 31
type input "**********"
click at [1171, 102] on button "Done" at bounding box center [1161, 100] width 44 height 25
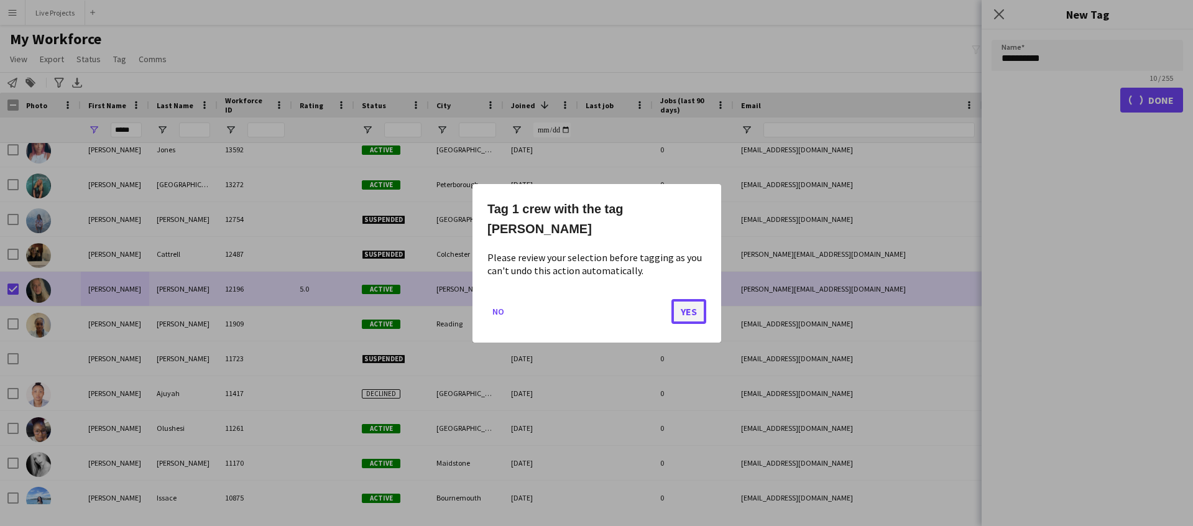
click at [685, 300] on button "Yes" at bounding box center [688, 310] width 35 height 25
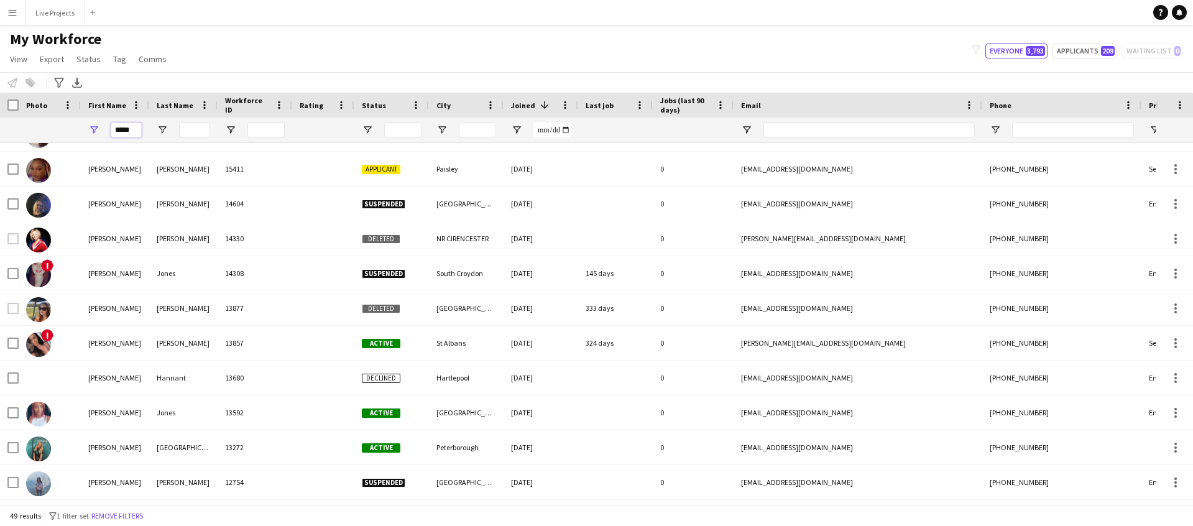
drag, startPoint x: 132, startPoint y: 131, endPoint x: 96, endPoint y: 127, distance: 36.9
click at [96, 127] on div "*****" at bounding box center [115, 129] width 68 height 25
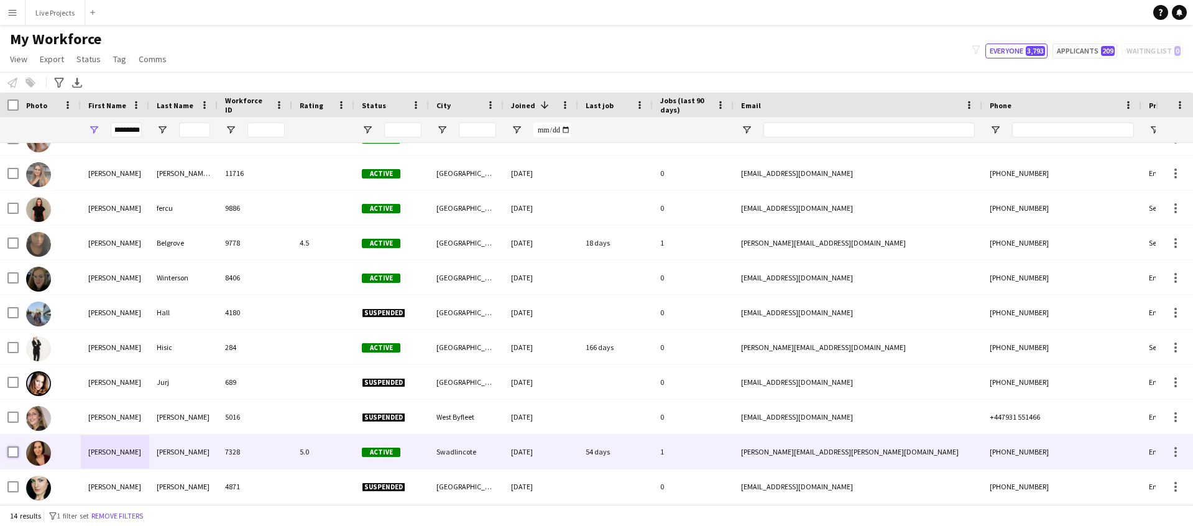
scroll to position [0, 0]
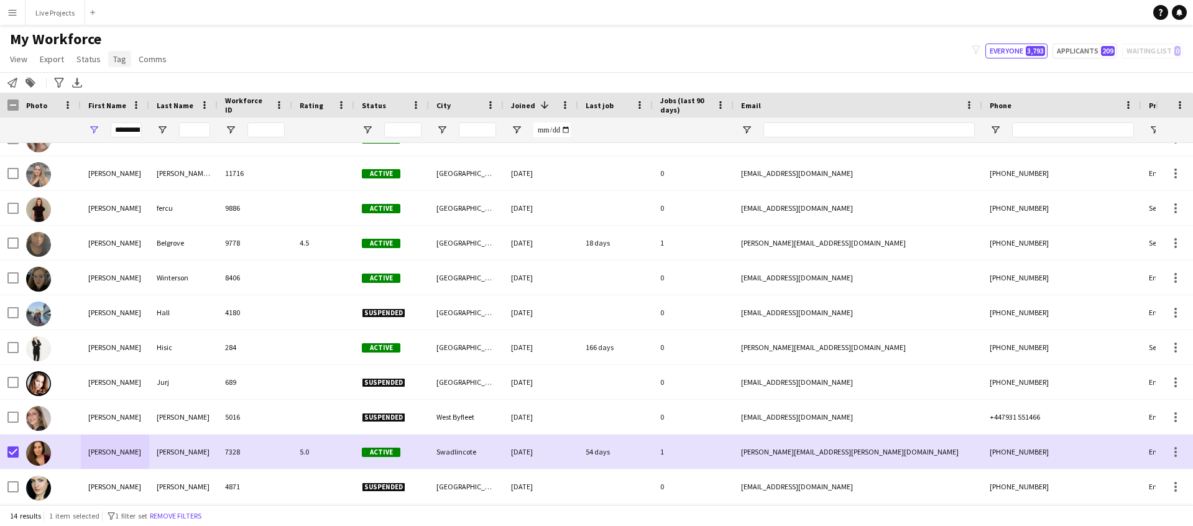
click at [119, 57] on span "Tag" at bounding box center [119, 58] width 13 height 11
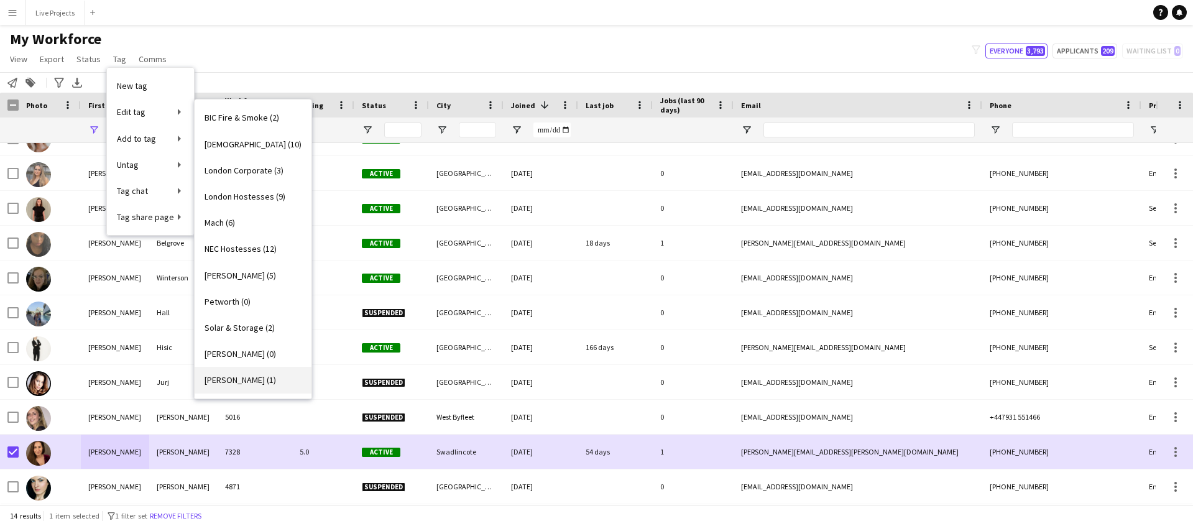
click at [221, 392] on link "[PERSON_NAME] (1)" at bounding box center [253, 380] width 117 height 26
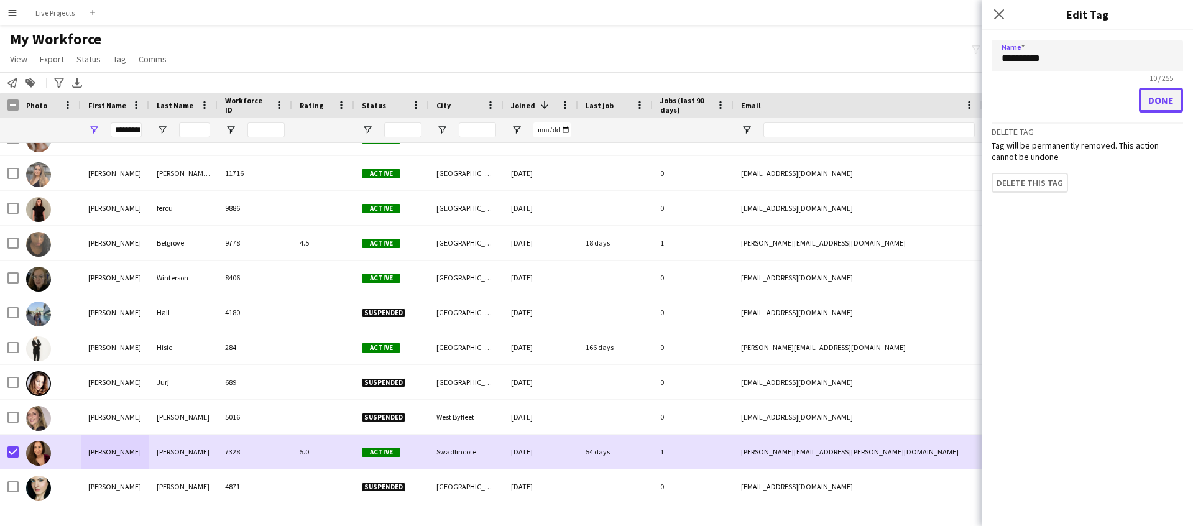
click at [1160, 101] on button "Done" at bounding box center [1161, 100] width 44 height 25
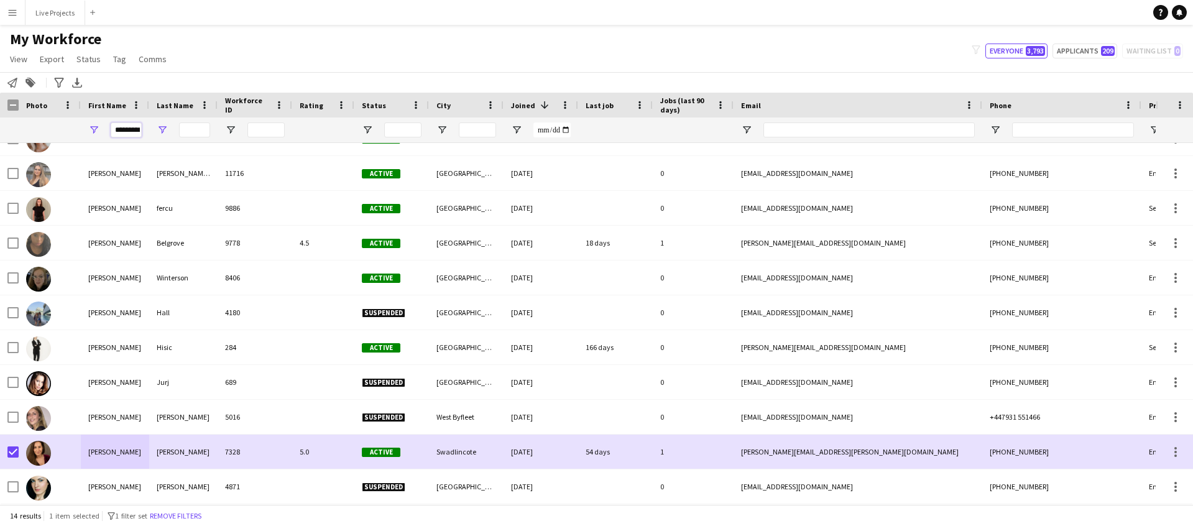
scroll to position [0, 6]
drag, startPoint x: 116, startPoint y: 129, endPoint x: 160, endPoint y: 129, distance: 44.8
click at [160, 129] on div "*********" at bounding box center [673, 129] width 1347 height 25
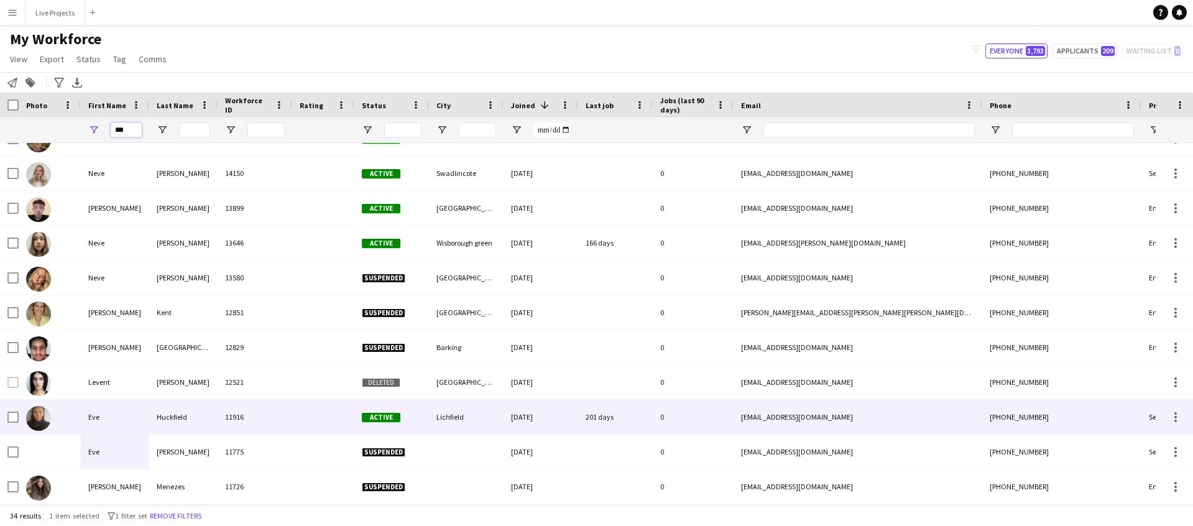
type input "***"
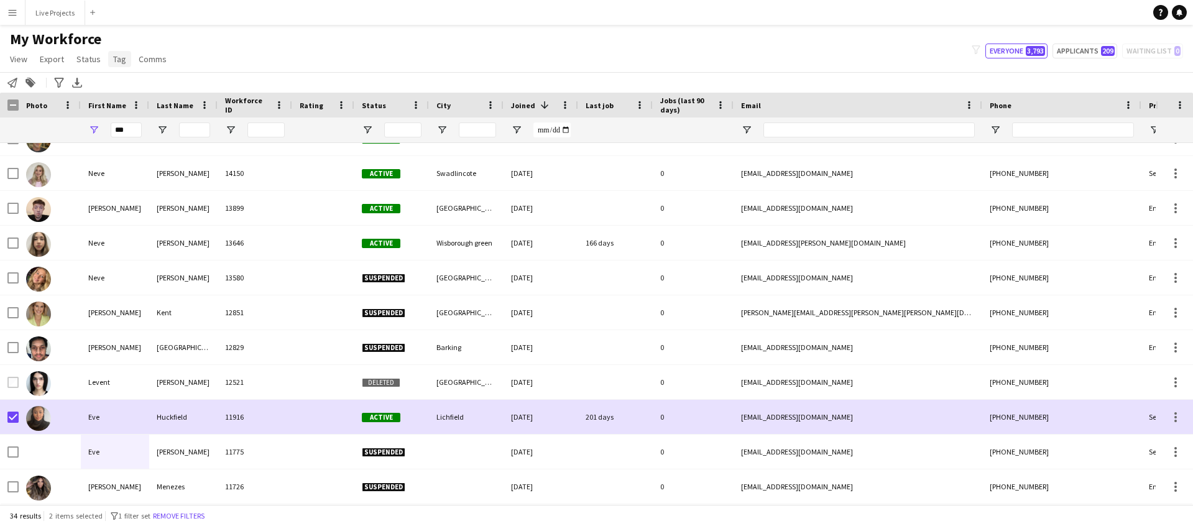
click at [117, 58] on span "Tag" at bounding box center [119, 58] width 13 height 11
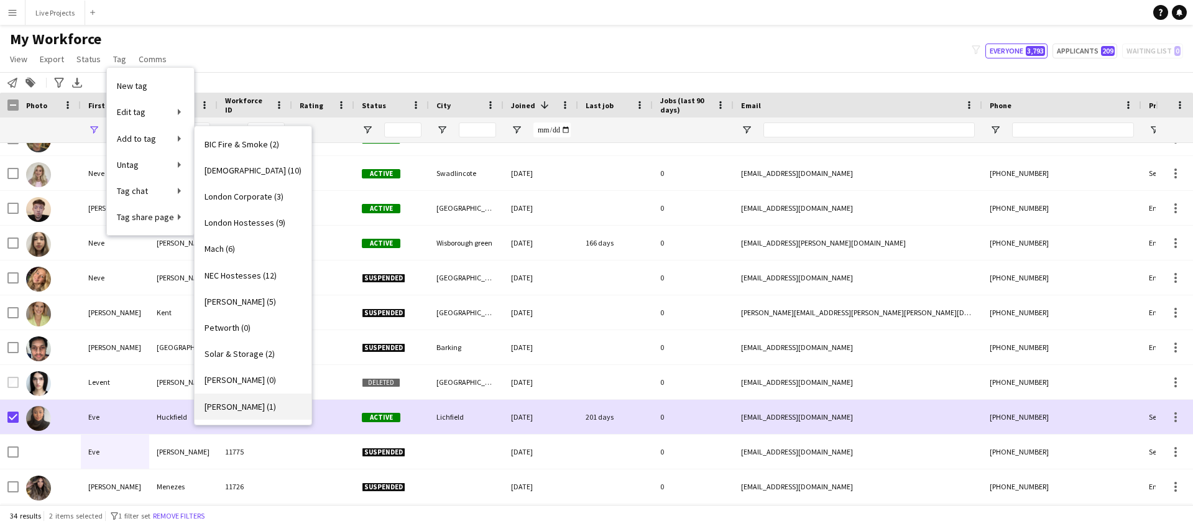
click at [230, 410] on span "[PERSON_NAME] (1)" at bounding box center [239, 406] width 71 height 11
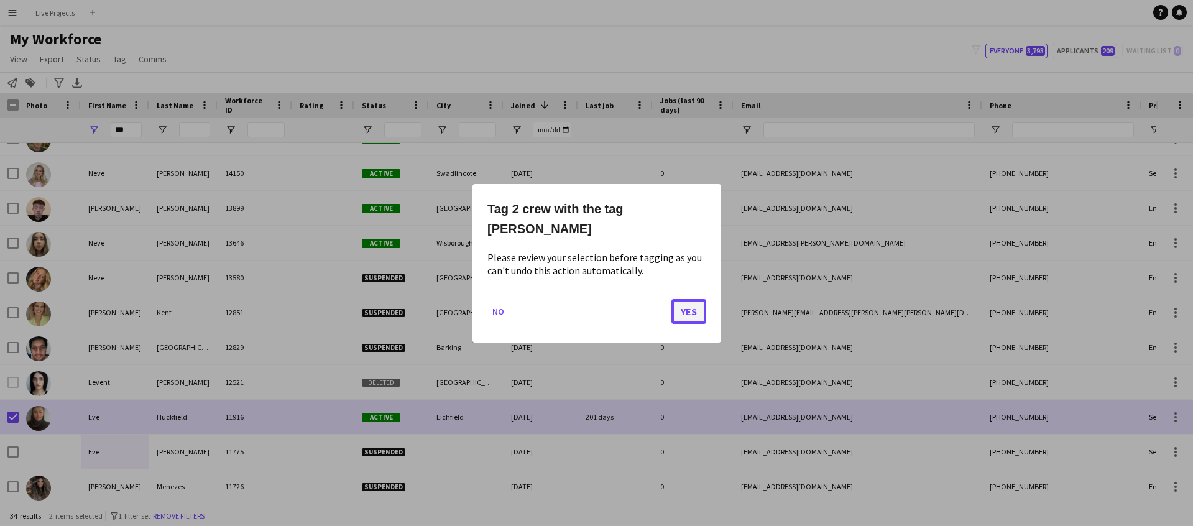
click at [686, 301] on button "Yes" at bounding box center [688, 310] width 35 height 25
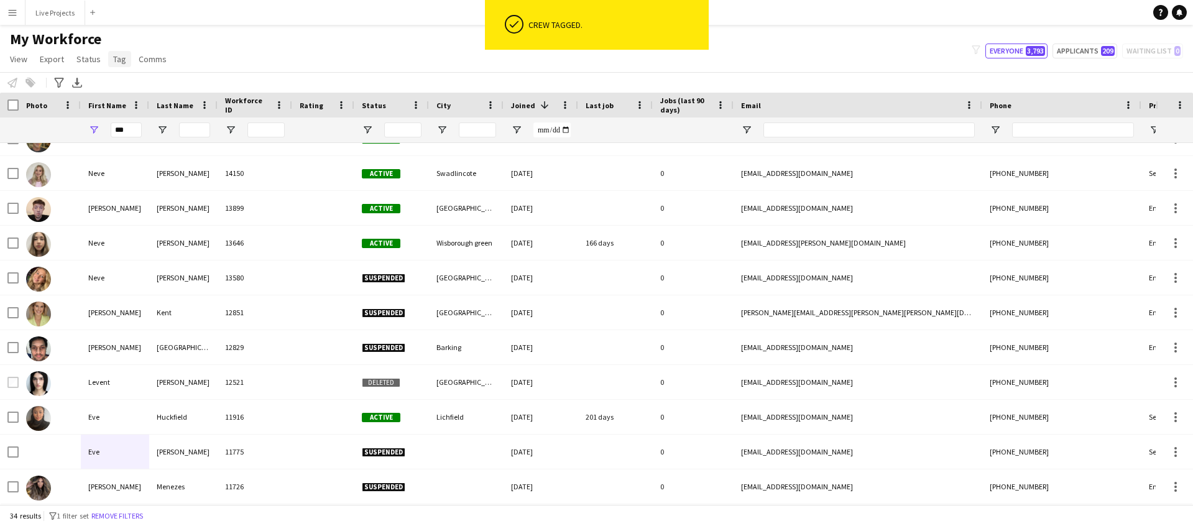
click at [116, 60] on span "Tag" at bounding box center [119, 58] width 13 height 11
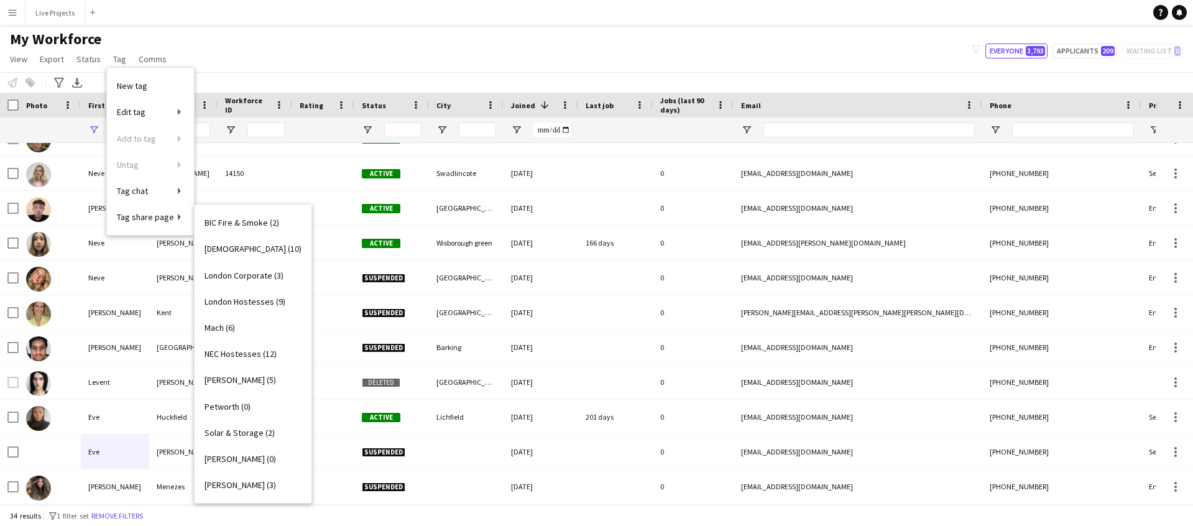
click at [234, 486] on span "[PERSON_NAME] (3)" at bounding box center [239, 484] width 71 height 11
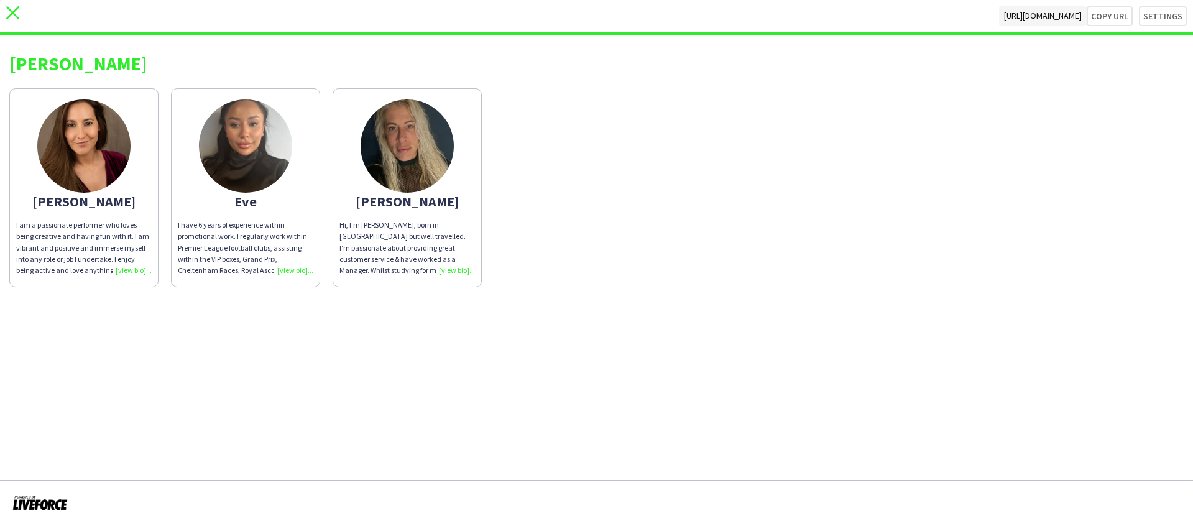
click at [12, 13] on icon at bounding box center [12, 12] width 13 height 13
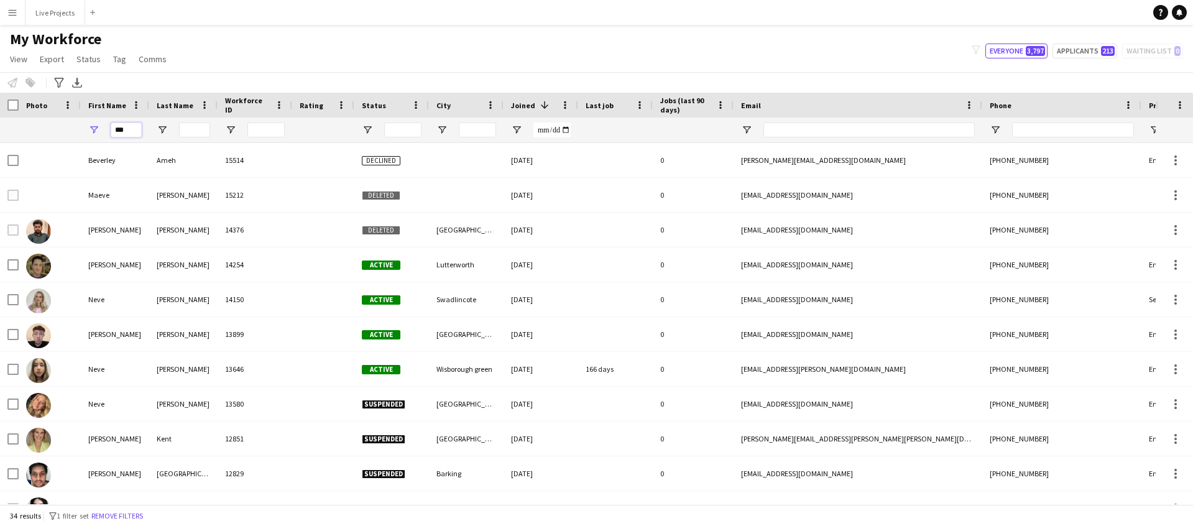
drag, startPoint x: 126, startPoint y: 131, endPoint x: 97, endPoint y: 127, distance: 29.4
click at [97, 127] on div "***" at bounding box center [115, 129] width 68 height 25
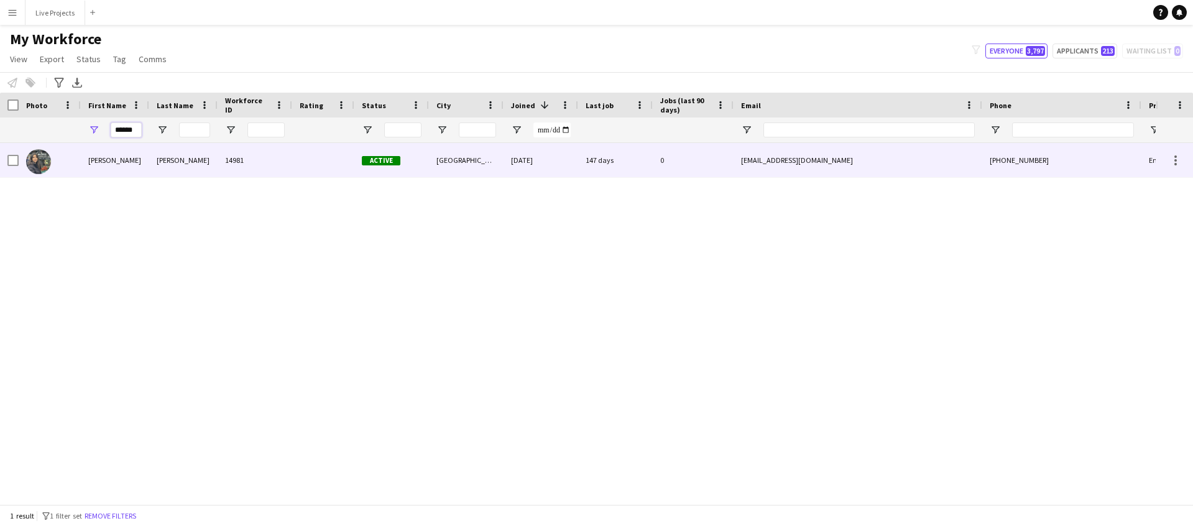
type input "******"
click at [94, 155] on div "[PERSON_NAME]" at bounding box center [115, 160] width 68 height 34
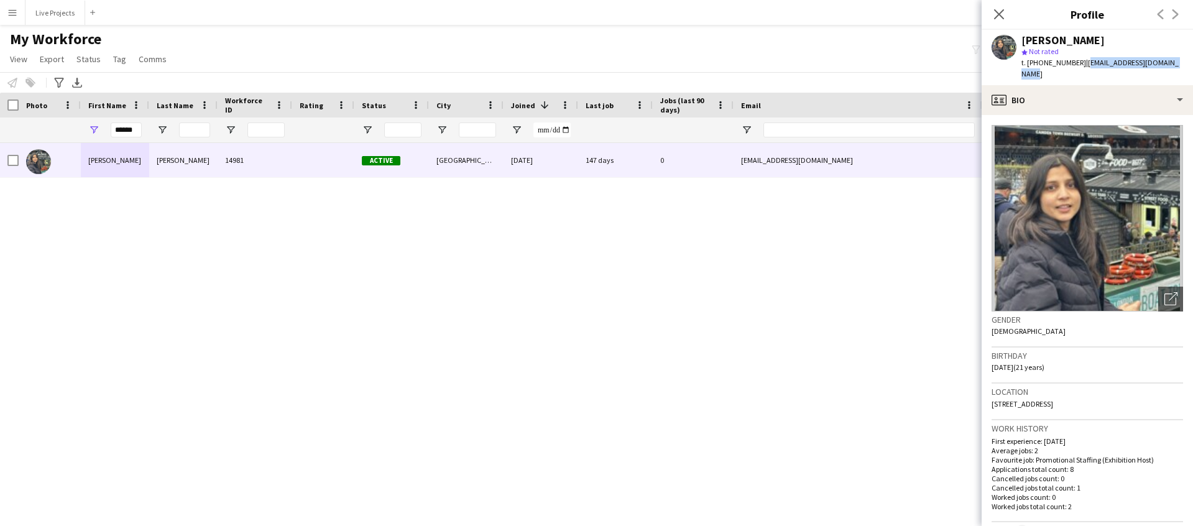
drag, startPoint x: 1173, startPoint y: 61, endPoint x: 1080, endPoint y: 64, distance: 92.7
click at [1080, 64] on div "[PERSON_NAME] star Not rated t. [PHONE_NUMBER] | [EMAIL_ADDRESS][DOMAIN_NAME]" at bounding box center [1086, 57] width 211 height 55
copy span "[EMAIL_ADDRESS][DOMAIN_NAME]"
click at [998, 11] on icon "Close pop-in" at bounding box center [999, 14] width 12 height 12
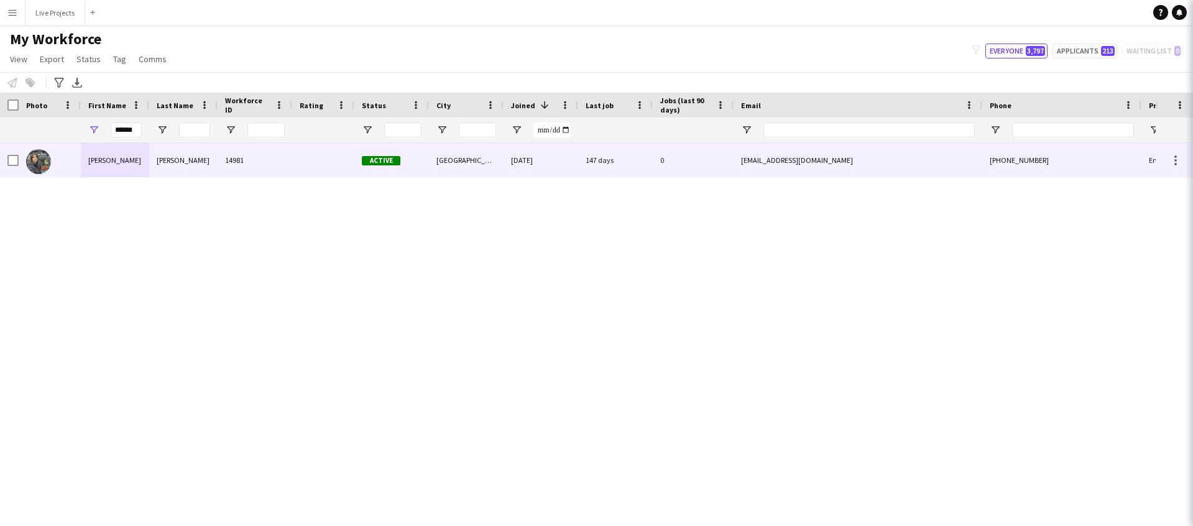
click at [998, 11] on body "Menu Boards Boards Boards All jobs Status Workforce Workforce My Workforce Recr…" at bounding box center [596, 263] width 1193 height 526
